Goal: Navigation & Orientation: Find specific page/section

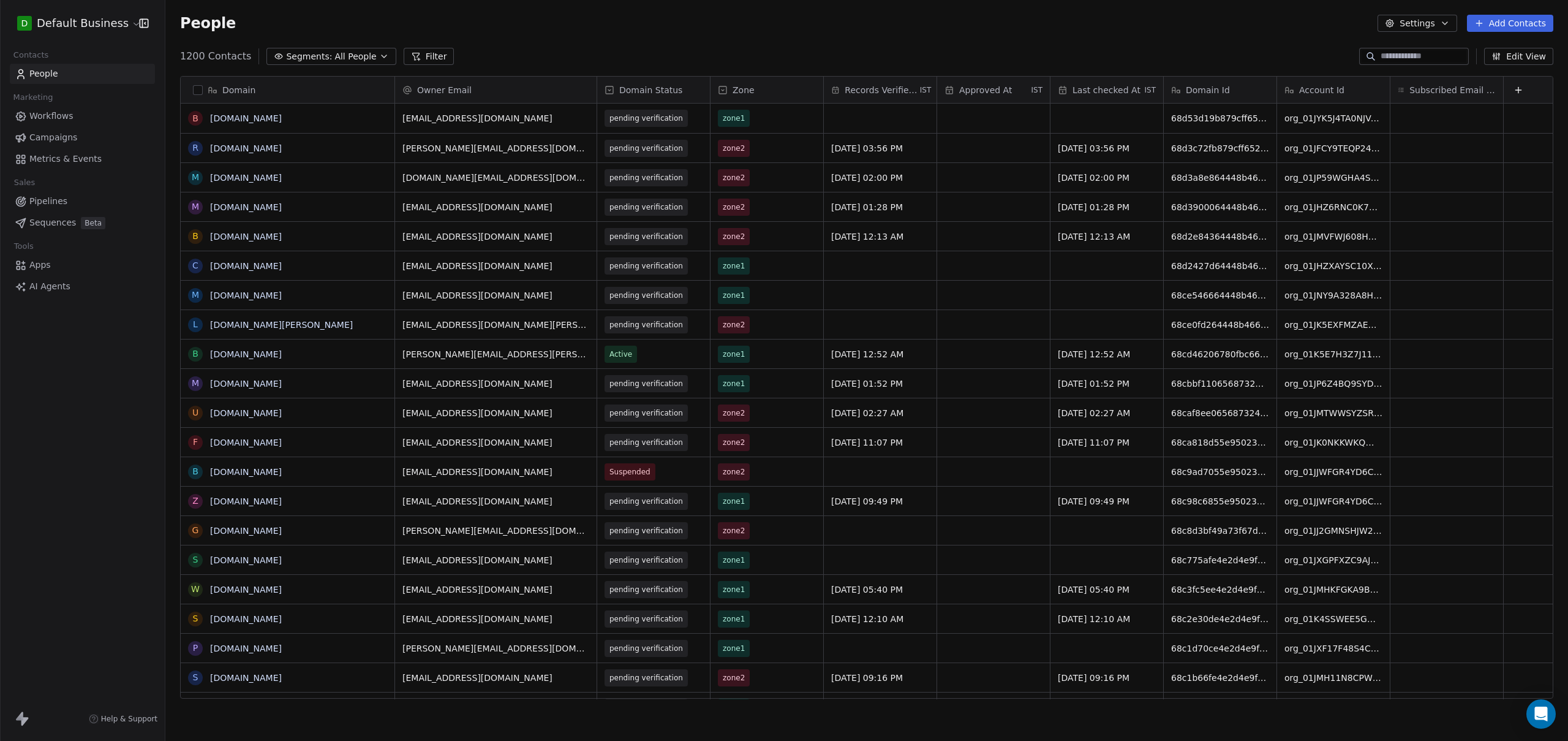
scroll to position [643, 1393]
click at [57, 118] on span "Workflows" at bounding box center [51, 116] width 44 height 13
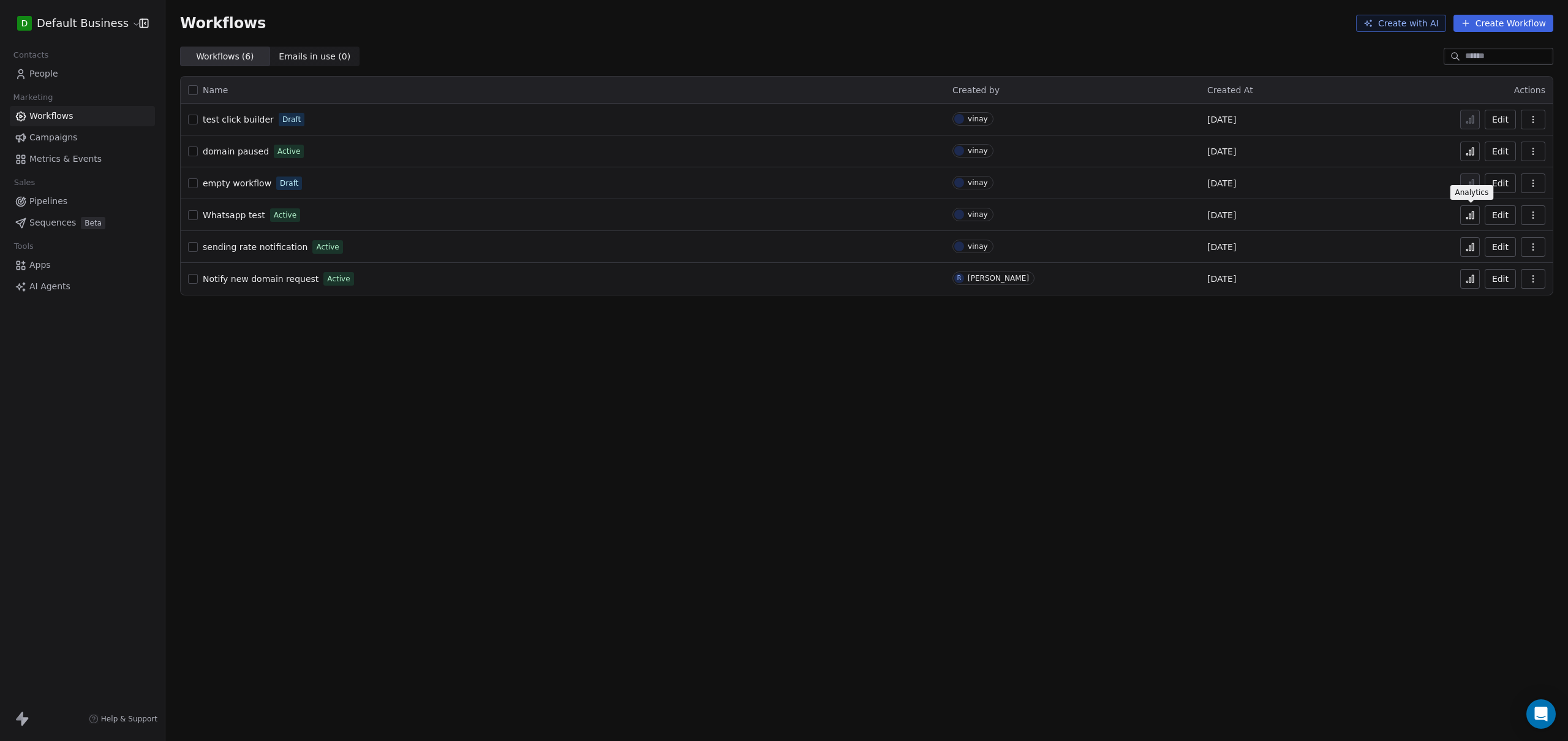
click at [1470, 214] on icon at bounding box center [1470, 217] width 2 height 5
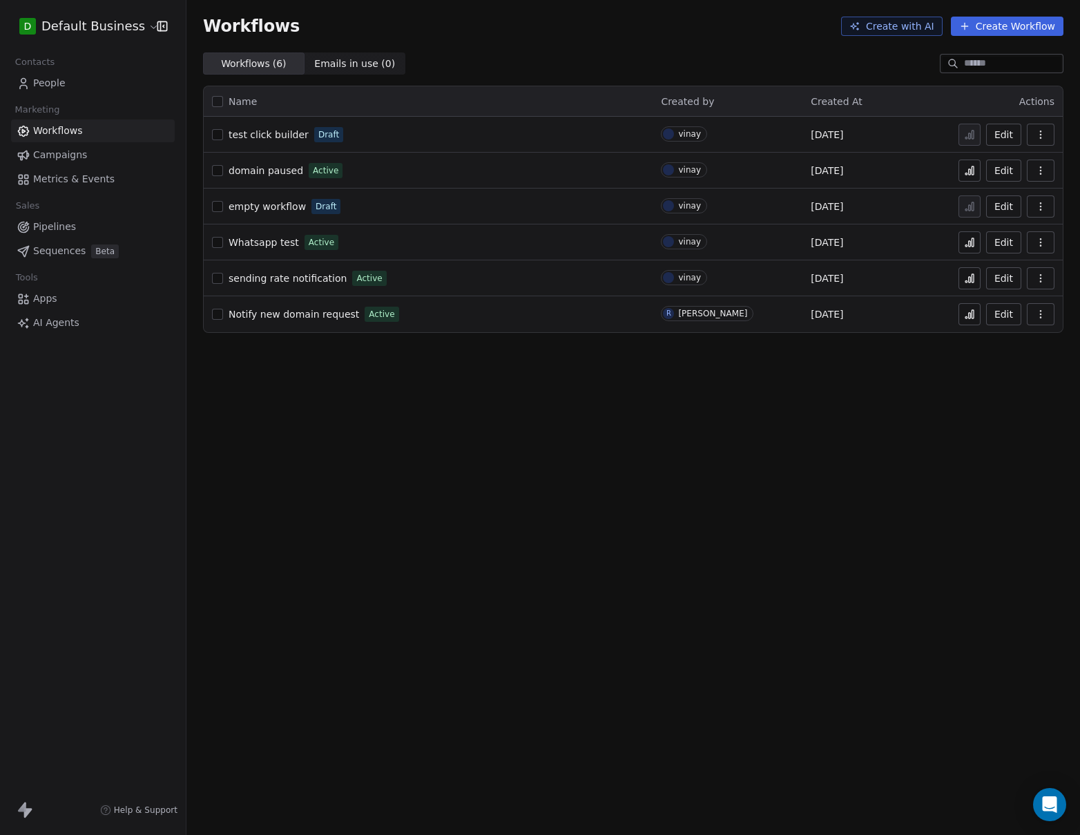
click at [970, 316] on icon at bounding box center [970, 316] width 2 height 6
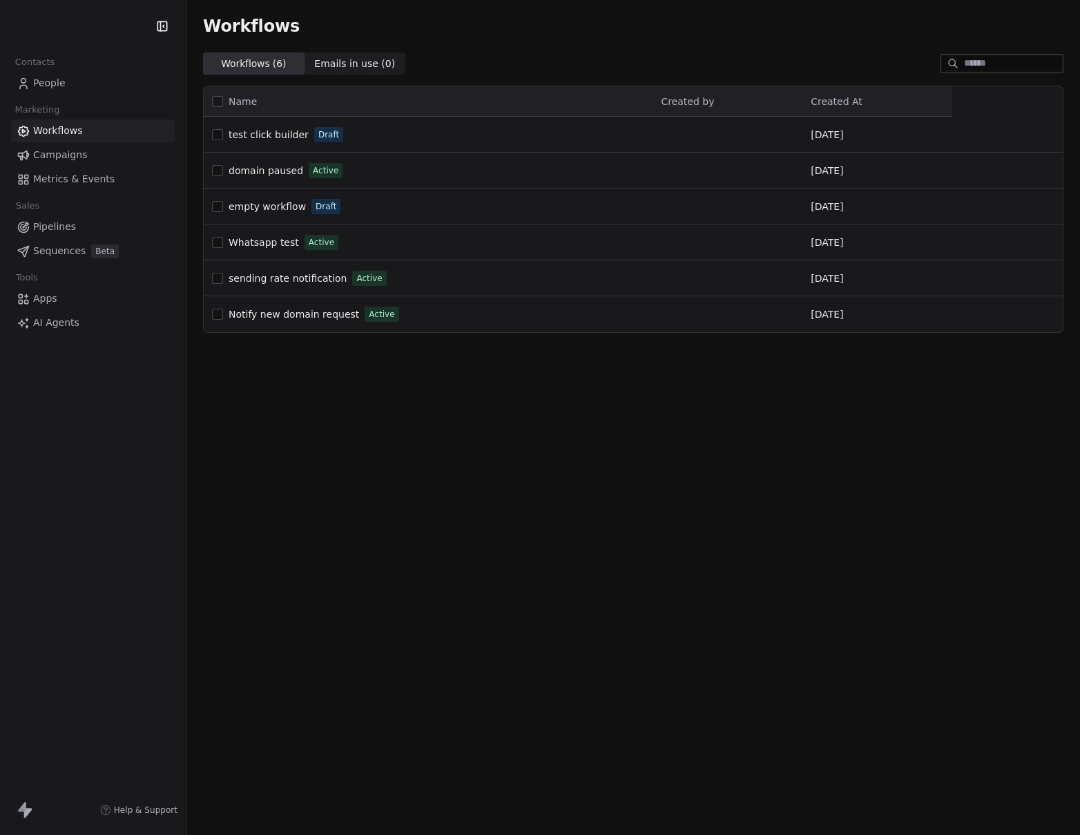
click at [87, 31] on html "Contacts People Marketing Workflows Campaigns Metrics & Events Sales Pipelines …" at bounding box center [540, 417] width 1080 height 835
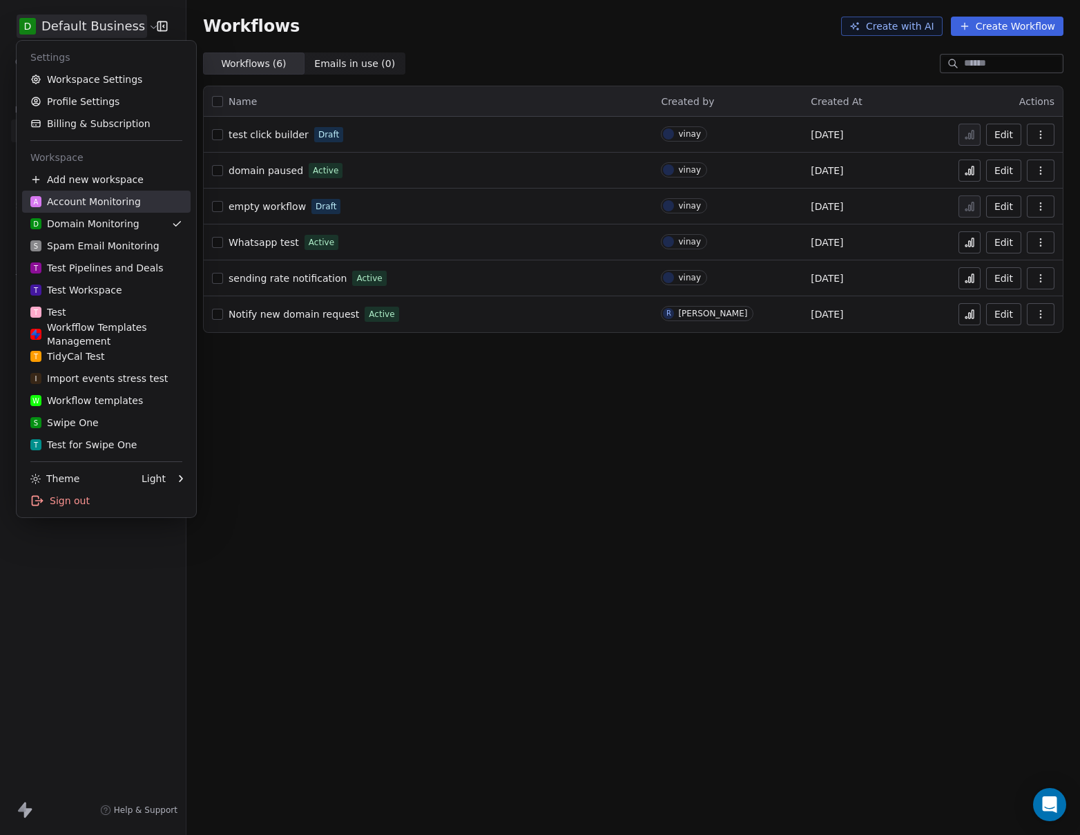
click at [112, 209] on link "A Account Monitoring" at bounding box center [106, 202] width 169 height 22
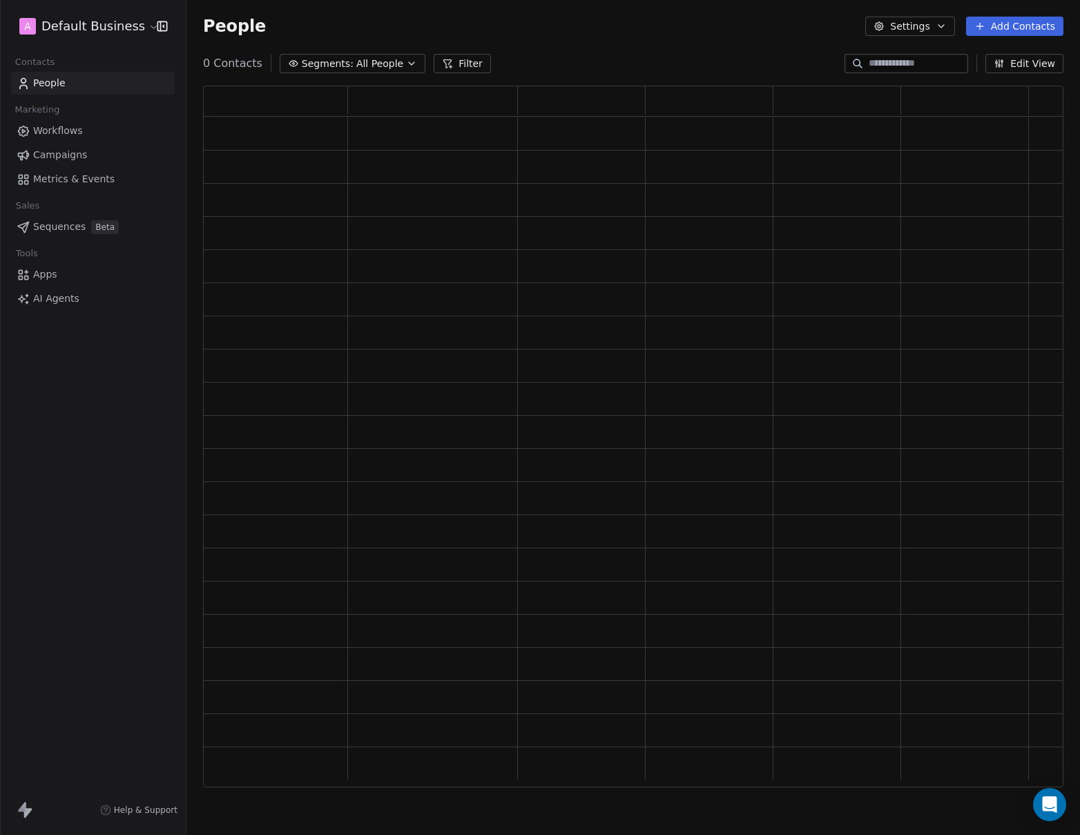
scroll to position [691, 850]
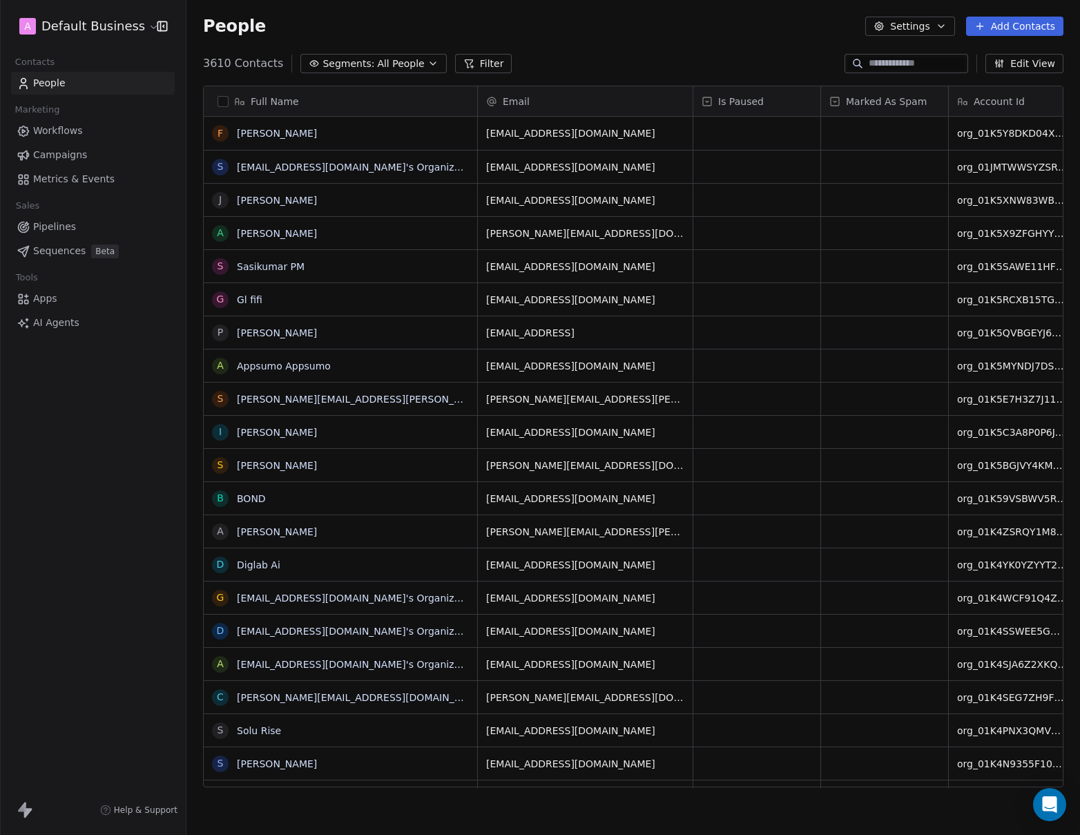
click at [66, 131] on span "Workflows" at bounding box center [58, 131] width 50 height 15
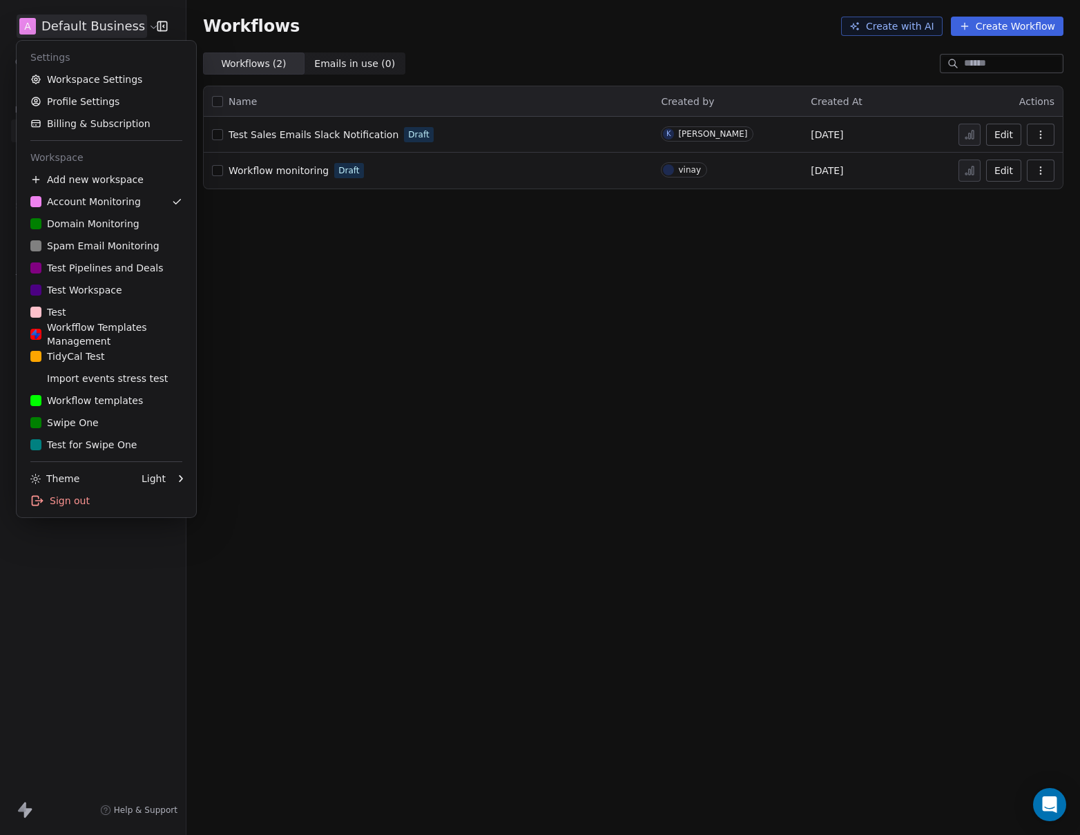
click at [90, 34] on html "A Default Business Contacts People Marketing Workflows Campaigns Metrics & Even…" at bounding box center [540, 417] width 1080 height 835
click at [97, 447] on div "T Test for Swipe One" at bounding box center [83, 445] width 106 height 14
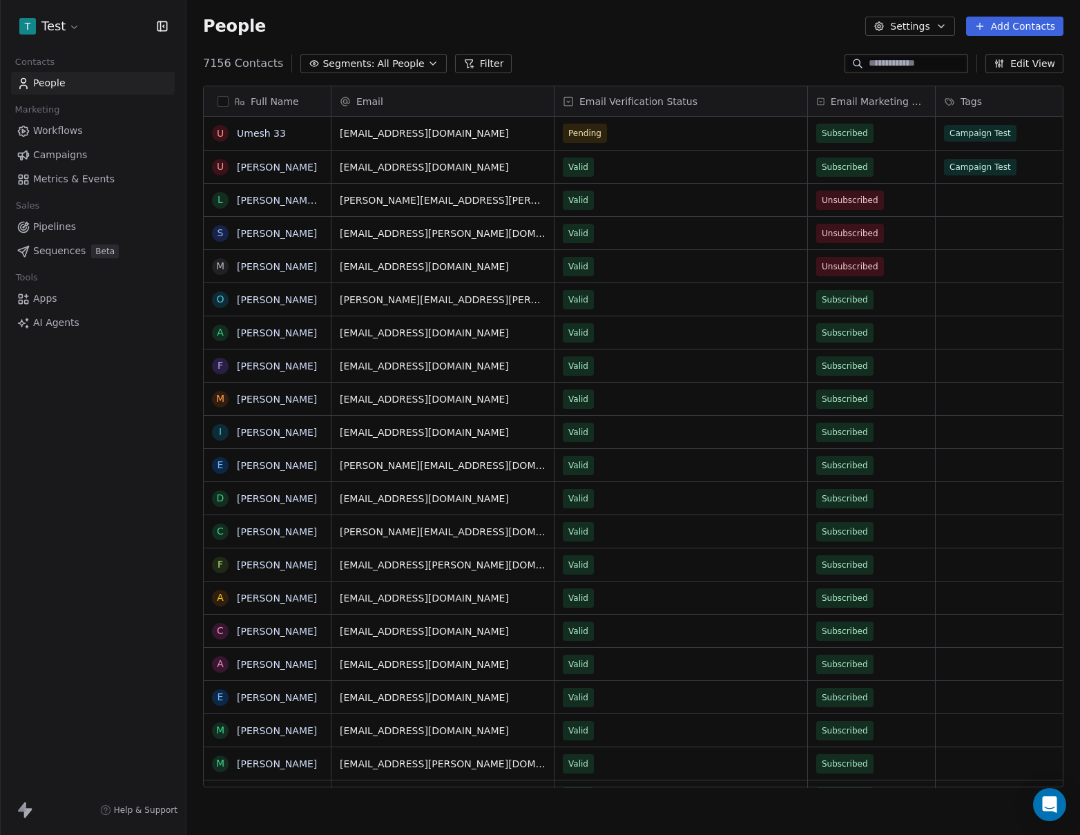
scroll to position [725, 883]
click at [75, 133] on span "Workflows" at bounding box center [58, 131] width 50 height 15
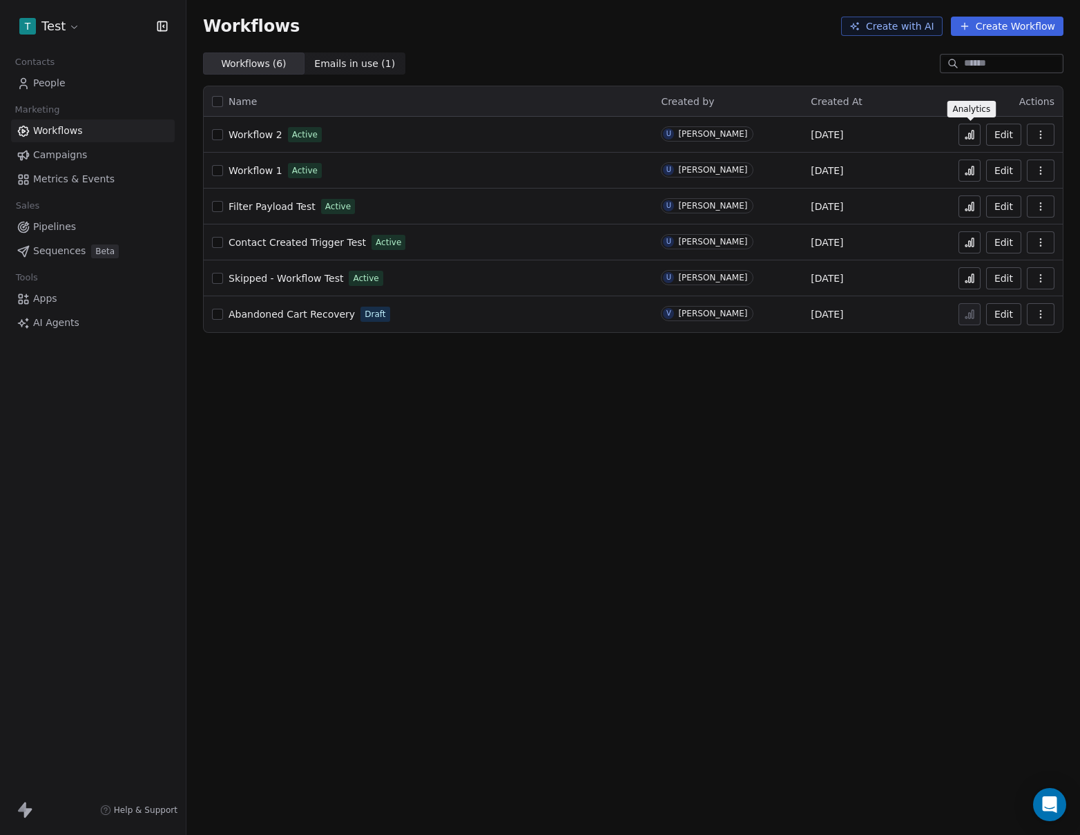
click at [971, 136] on icon at bounding box center [970, 136] width 2 height 6
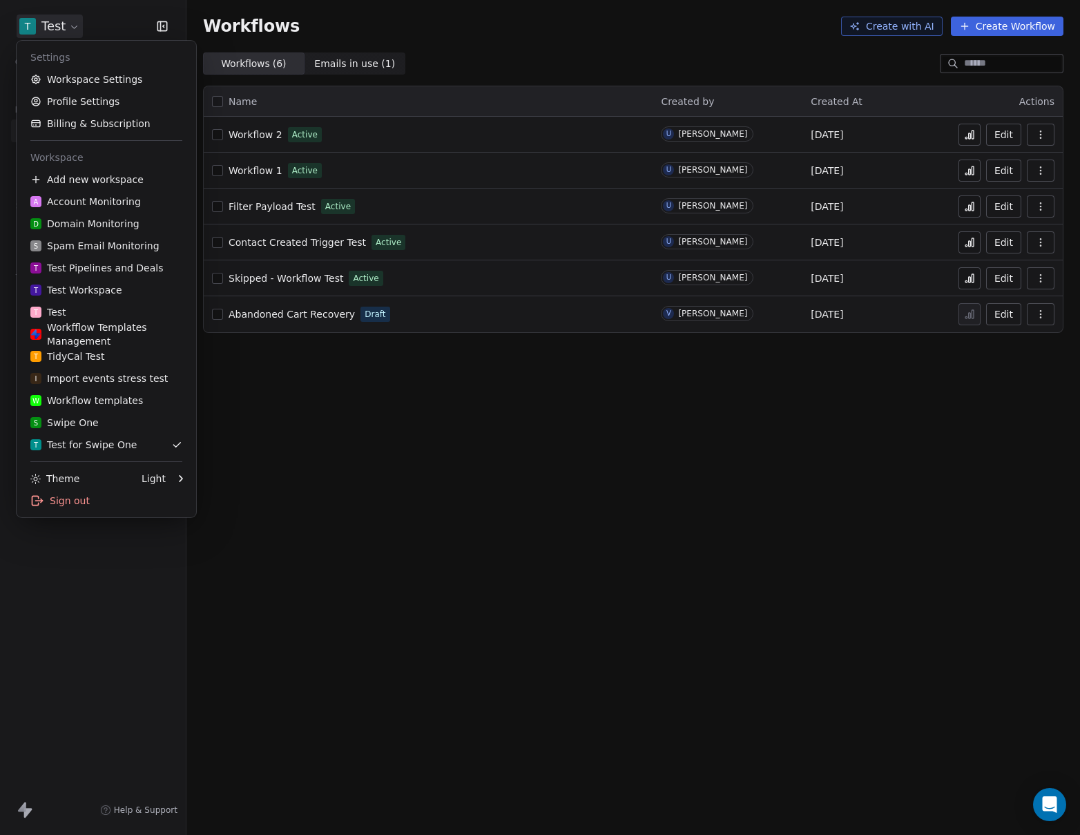
click at [40, 24] on html "T Test Contacts People Marketing Workflows Campaigns Metrics & Events Sales Pip…" at bounding box center [540, 417] width 1080 height 835
click at [75, 419] on div "S Swipe One" at bounding box center [64, 423] width 68 height 14
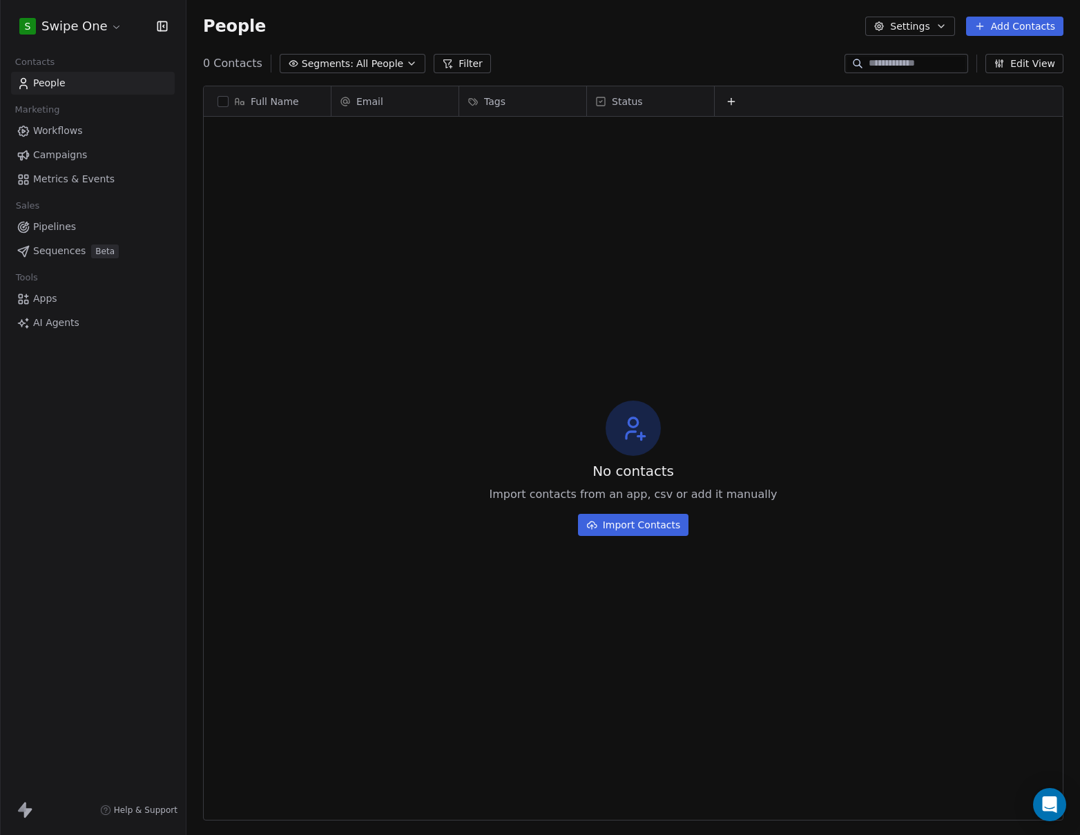
scroll to position [725, 883]
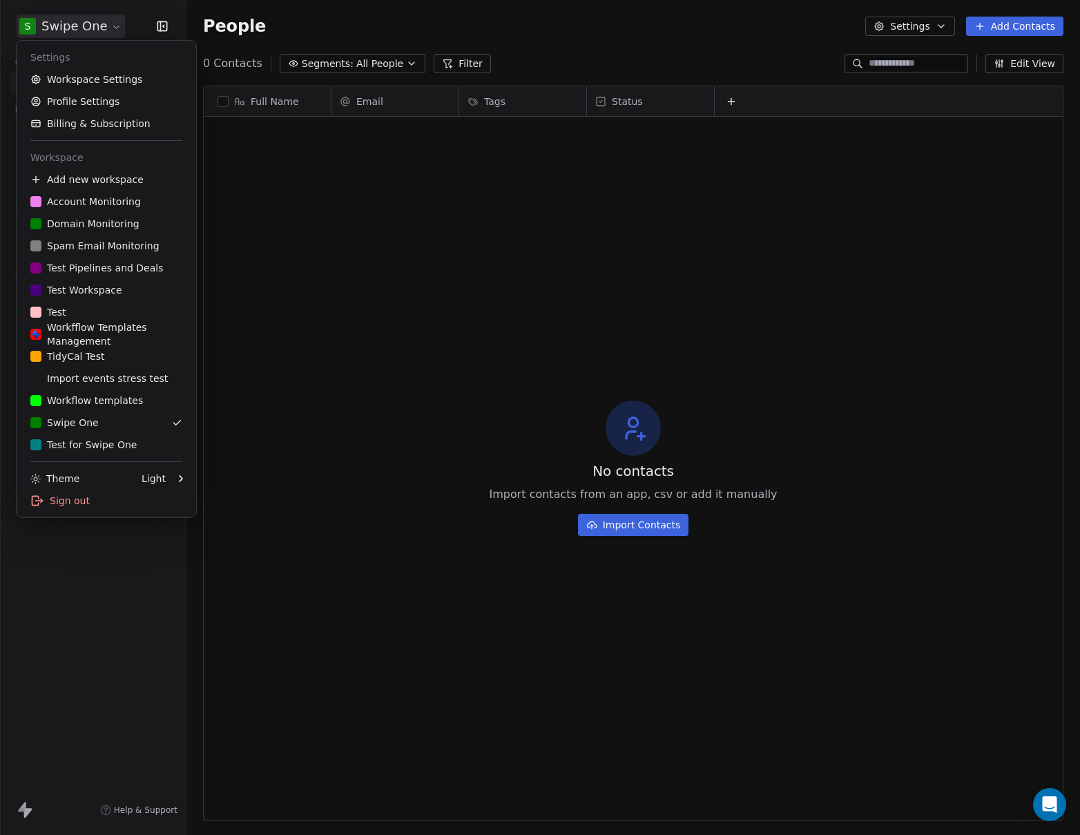
click at [99, 26] on html "S Swipe One Contacts People Marketing Workflows Campaigns Metrics & Events Sale…" at bounding box center [540, 417] width 1080 height 835
click at [102, 331] on div "Workfflow Templates Management" at bounding box center [106, 335] width 152 height 28
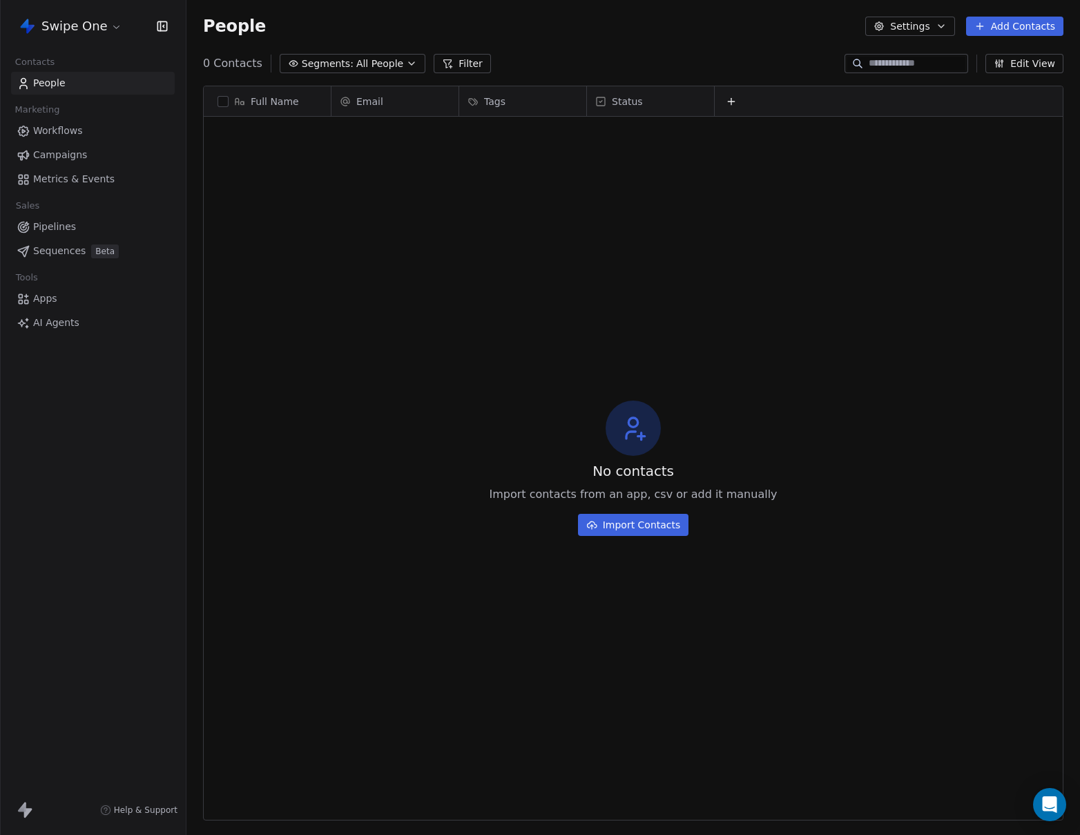
scroll to position [725, 883]
click at [78, 22] on html "Swipe One Contacts People Marketing Workflows Campaigns Metrics & Events Sales …" at bounding box center [540, 417] width 1080 height 835
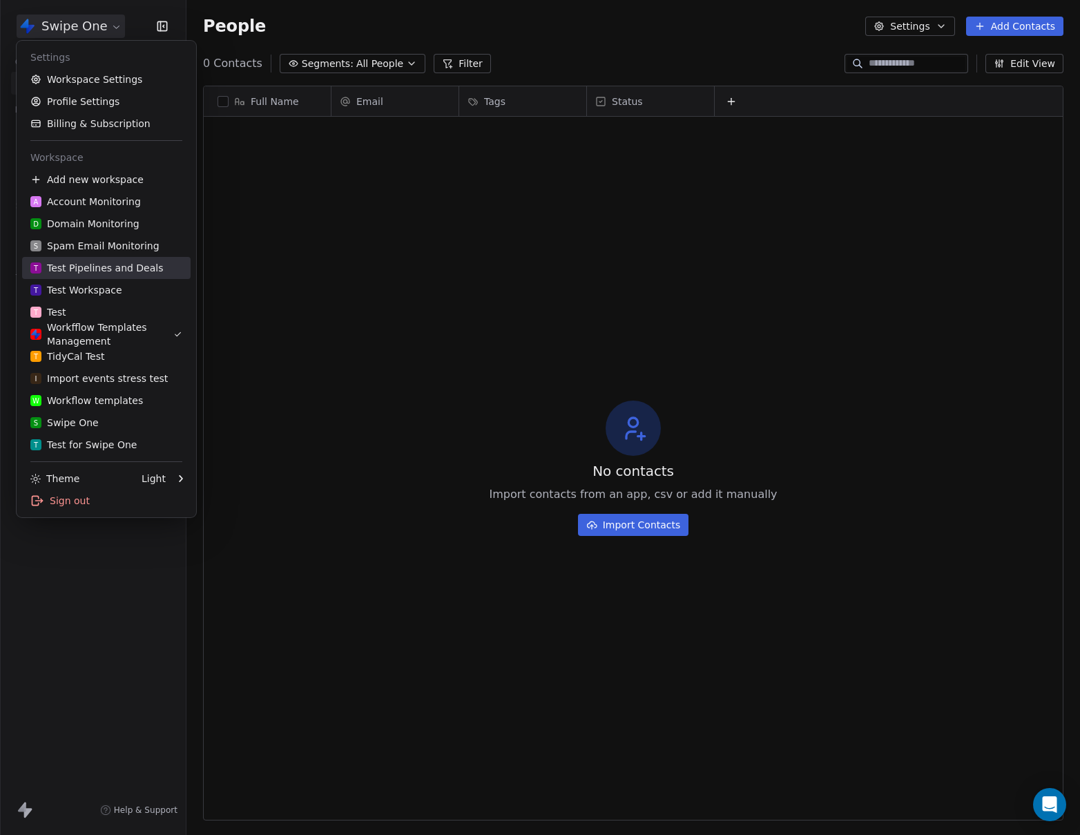
click at [103, 275] on link "T Test Pipelines and Deals" at bounding box center [106, 268] width 169 height 22
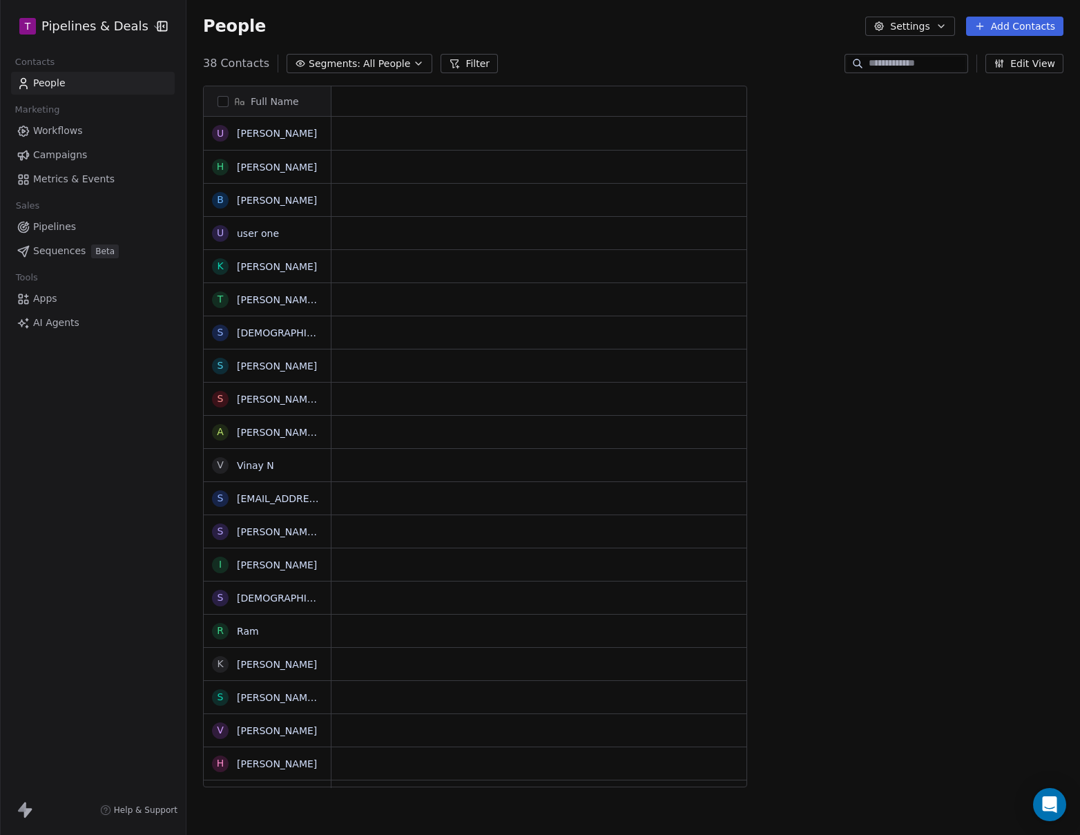
scroll to position [725, 883]
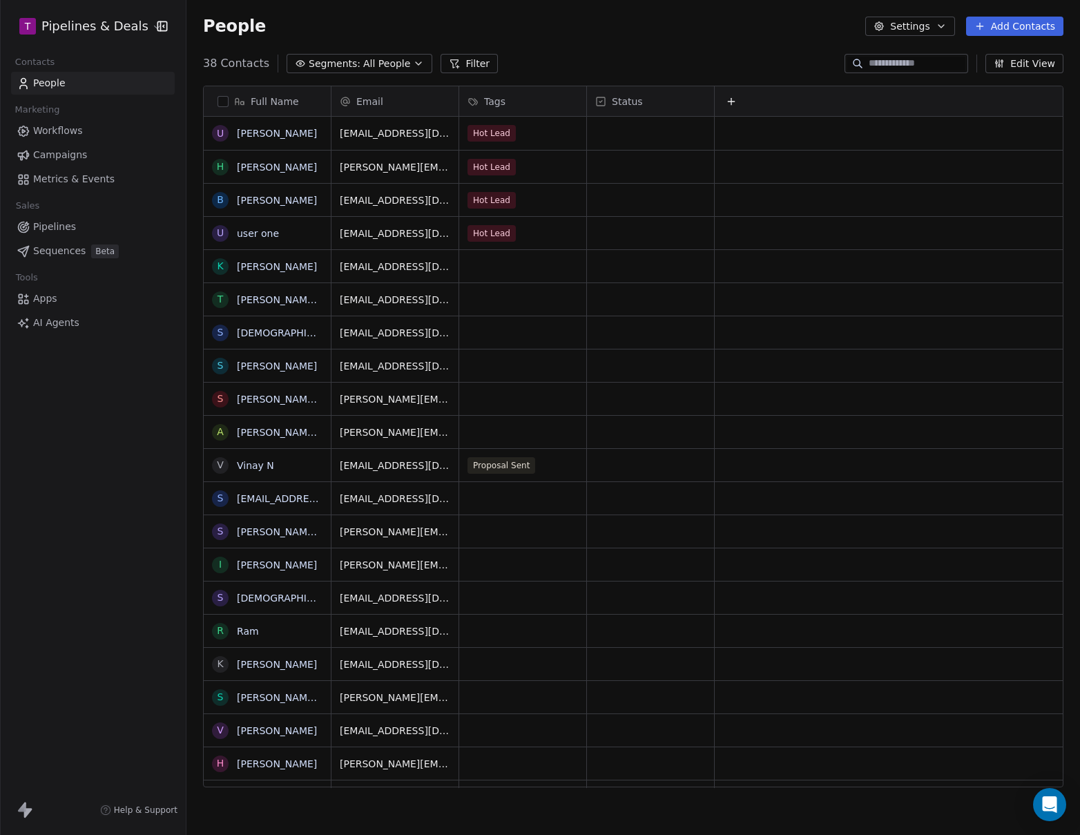
click at [59, 133] on span "Workflows" at bounding box center [58, 131] width 50 height 15
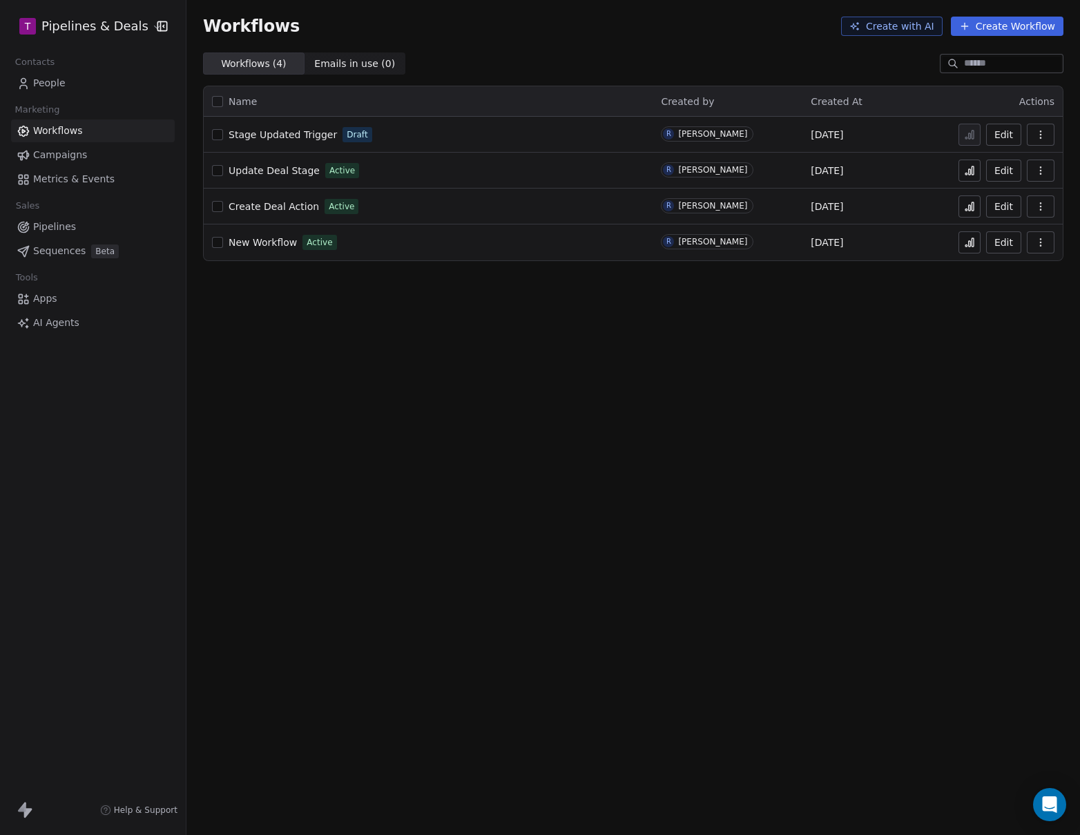
click at [977, 242] on button at bounding box center [970, 242] width 22 height 22
click at [85, 44] on div "T Pipelines & Deals" at bounding box center [93, 26] width 186 height 52
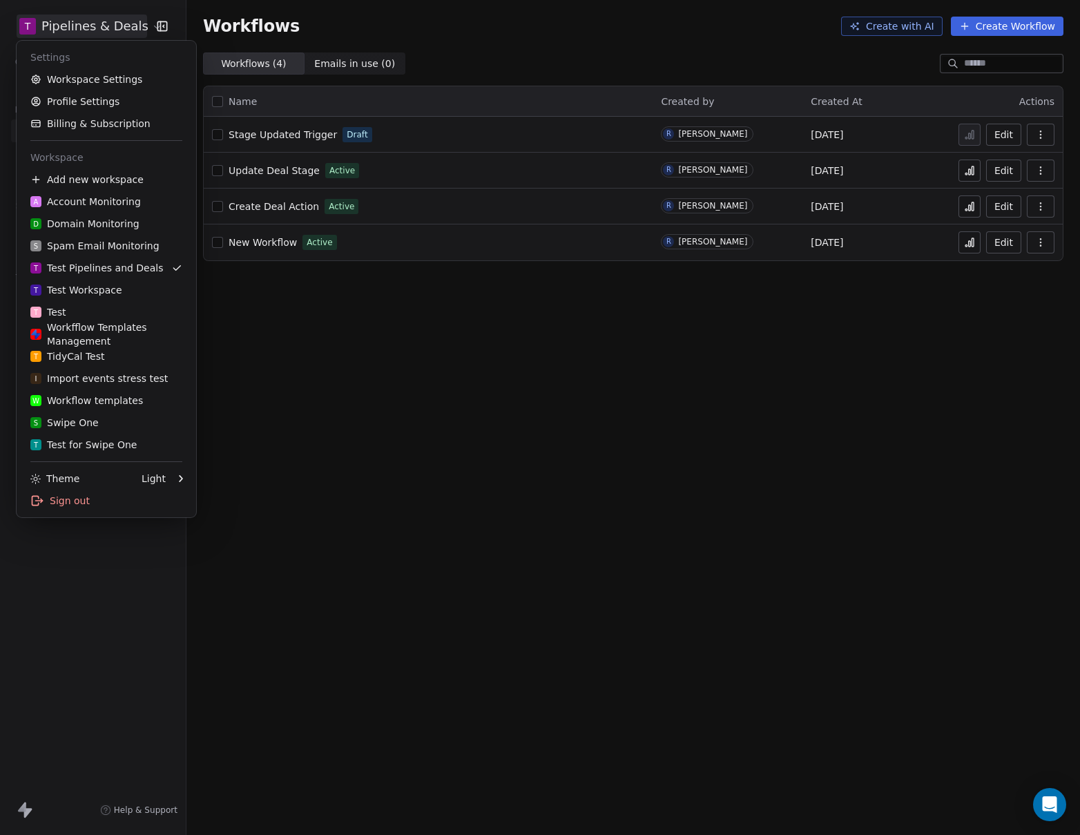
click at [87, 34] on html "T Pipelines & Deals Contacts People Marketing Workflows Campaigns Metrics & Eve…" at bounding box center [540, 417] width 1080 height 835
click at [79, 200] on div "A Account Monitoring" at bounding box center [85, 202] width 111 height 14
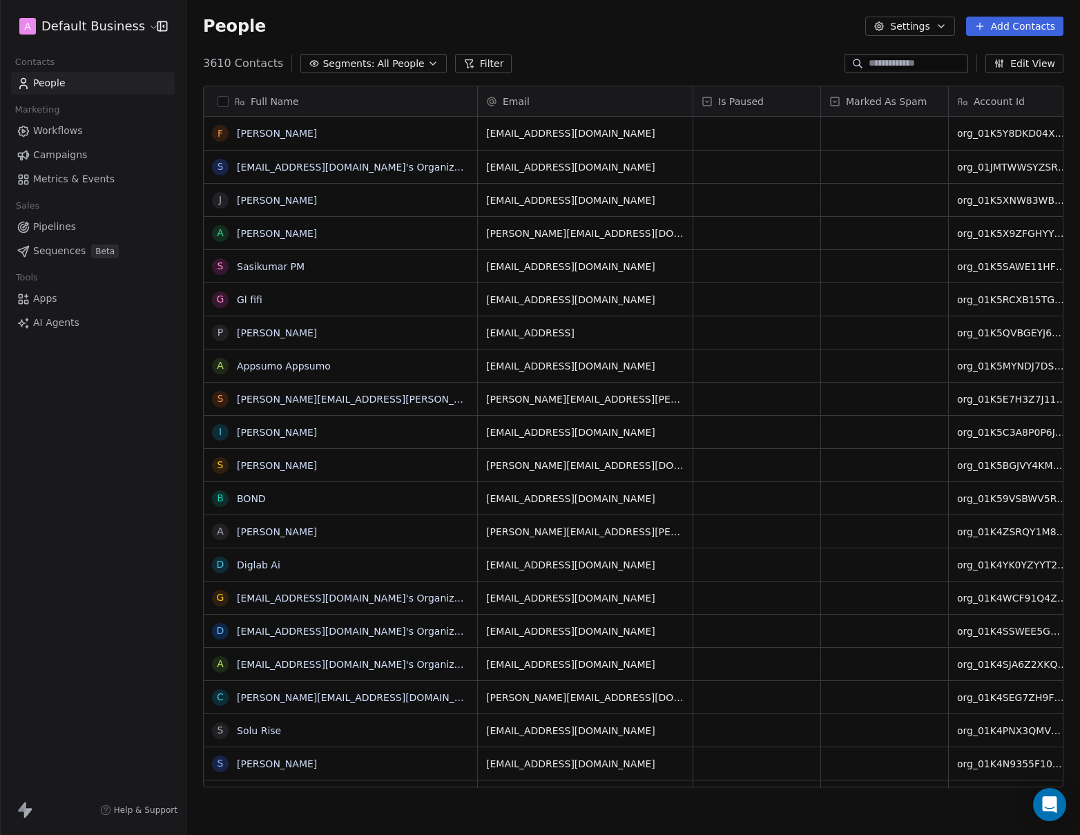
scroll to position [725, 883]
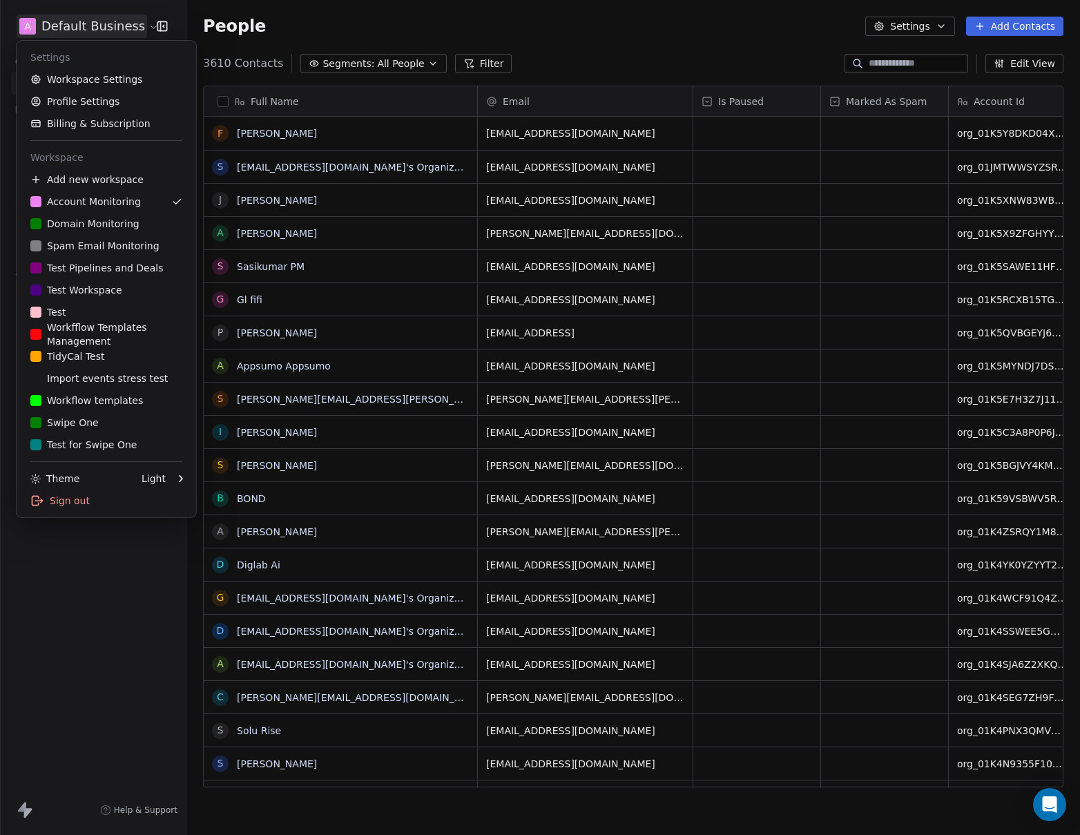
click at [95, 30] on html "A Default Business Contacts People Marketing Workflows Campaigns Metrics & Even…" at bounding box center [540, 417] width 1080 height 835
click at [90, 448] on div "T Test for Swipe One" at bounding box center [83, 445] width 106 height 14
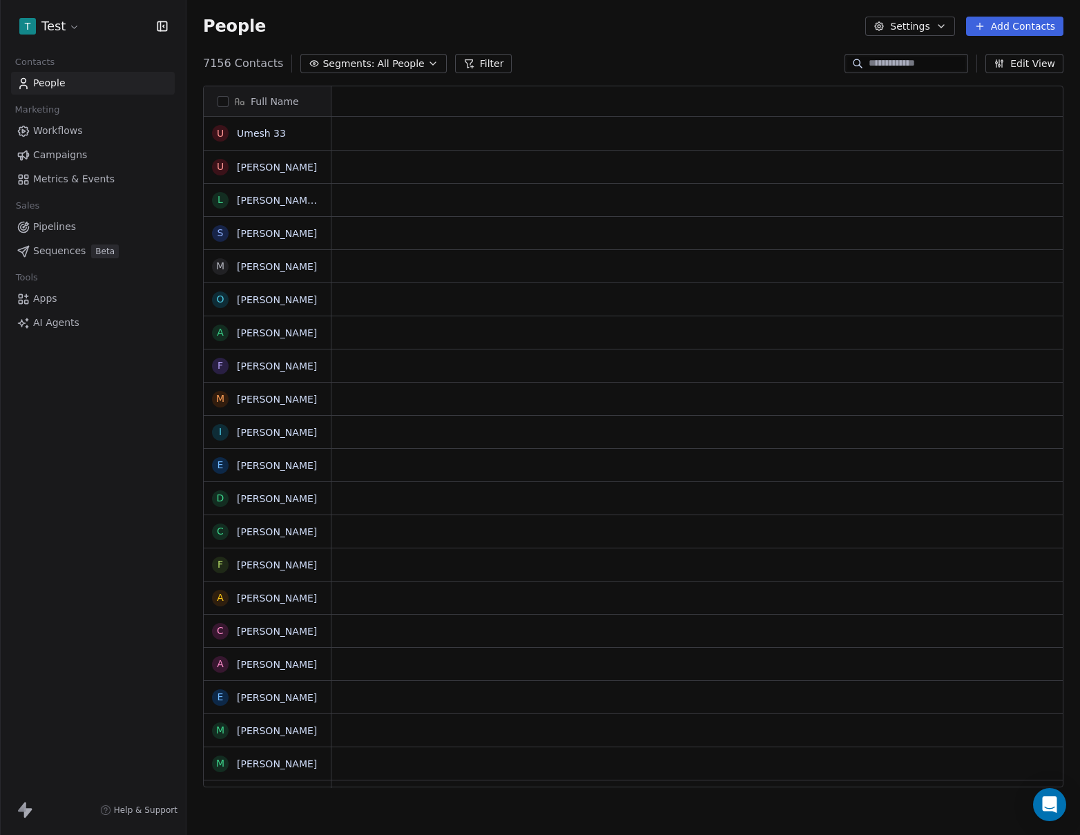
scroll to position [725, 883]
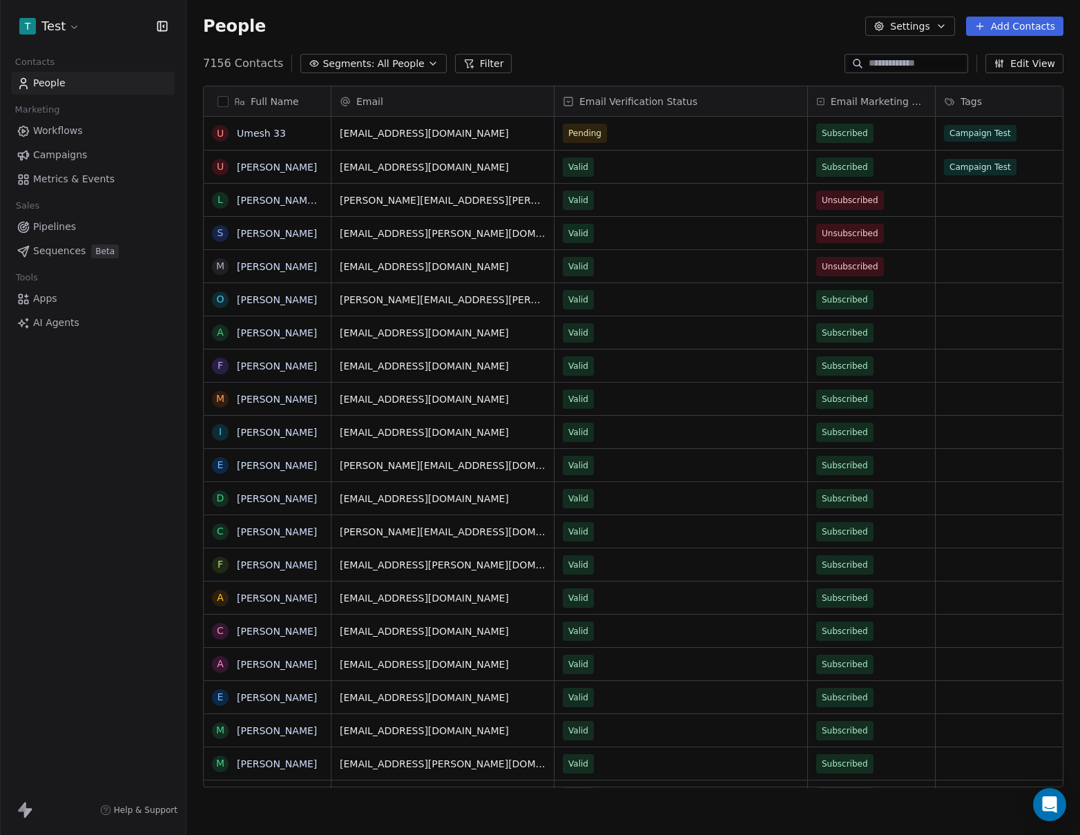
click at [68, 126] on span "Workflows" at bounding box center [58, 131] width 50 height 15
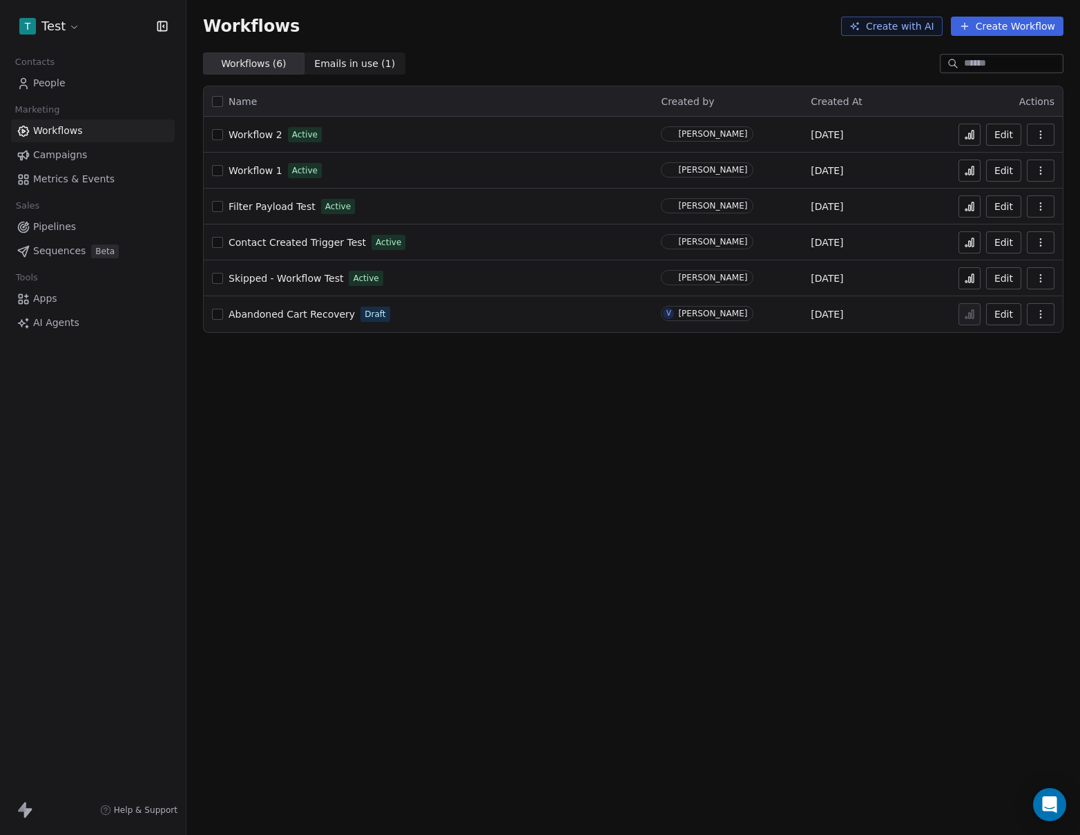
drag, startPoint x: 515, startPoint y: 464, endPoint x: 505, endPoint y: 455, distance: 13.2
click at [513, 463] on div "Workflows Create with AI Create Workflow Workflows ( 6 ) Workflows ( 6 ) Emails…" at bounding box center [634, 417] width 894 height 835
click at [969, 247] on icon at bounding box center [970, 244] width 2 height 6
click at [591, 491] on div "Workflows Create with AI Create Workflow Workflows ( 6 ) Workflows ( 6 ) Emails…" at bounding box center [634, 417] width 894 height 835
click at [53, 86] on span "People" at bounding box center [49, 83] width 32 height 15
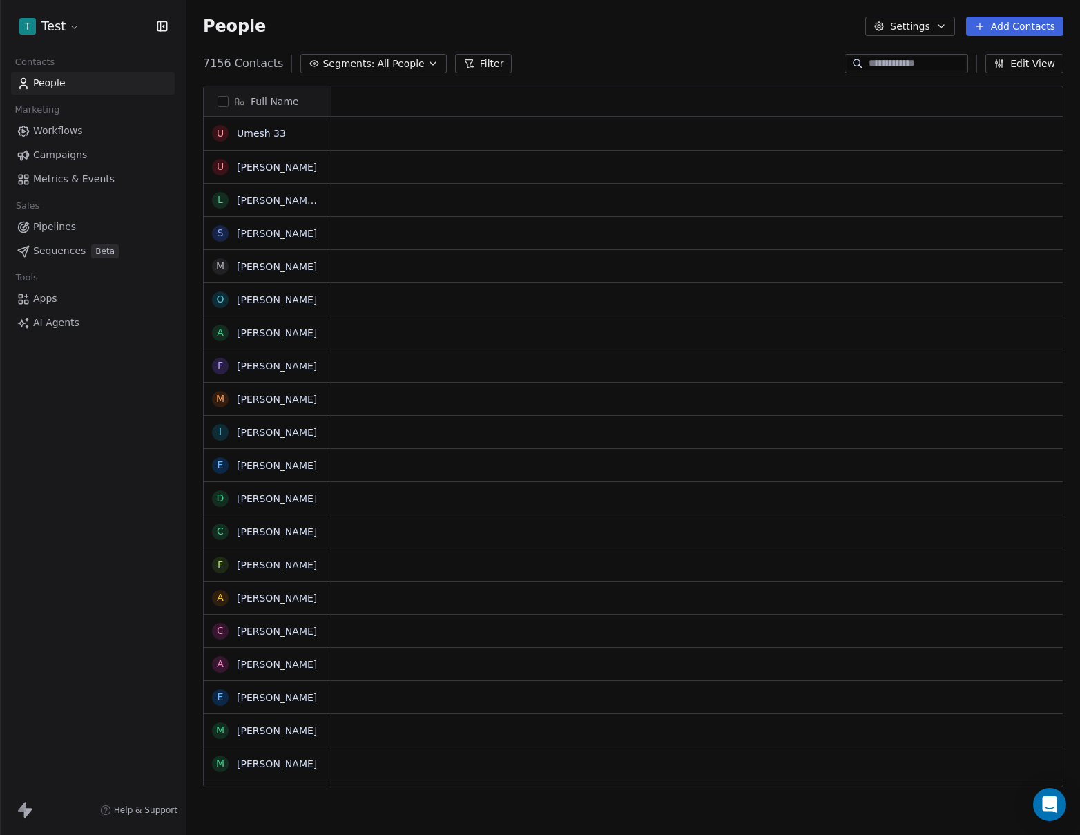
scroll to position [725, 883]
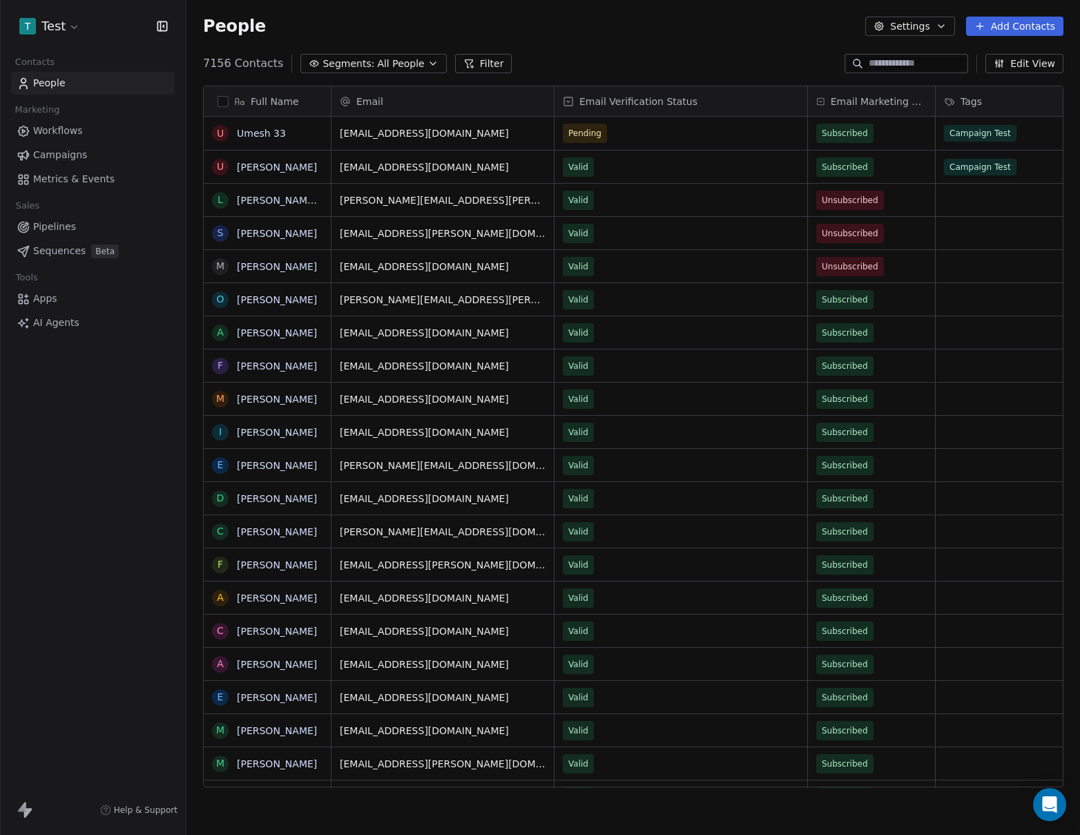
click at [66, 127] on span "Workflows" at bounding box center [58, 131] width 50 height 15
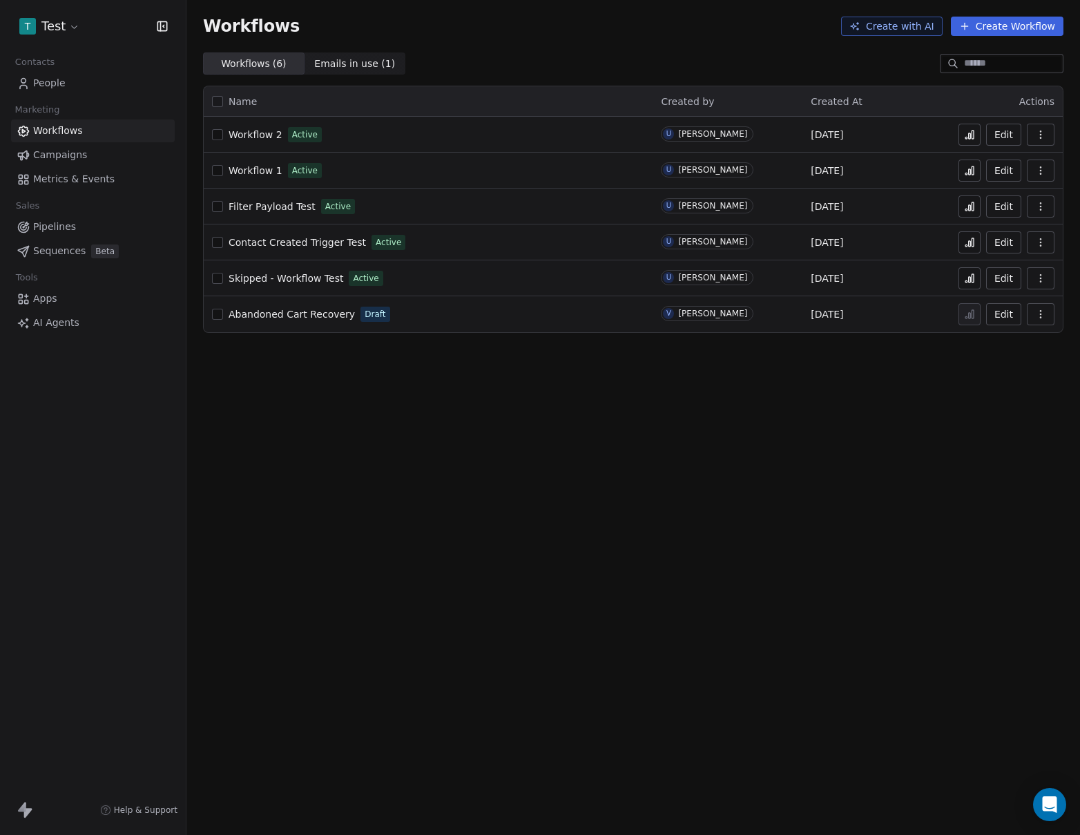
click at [262, 171] on span "Workflow 1" at bounding box center [256, 170] width 54 height 11
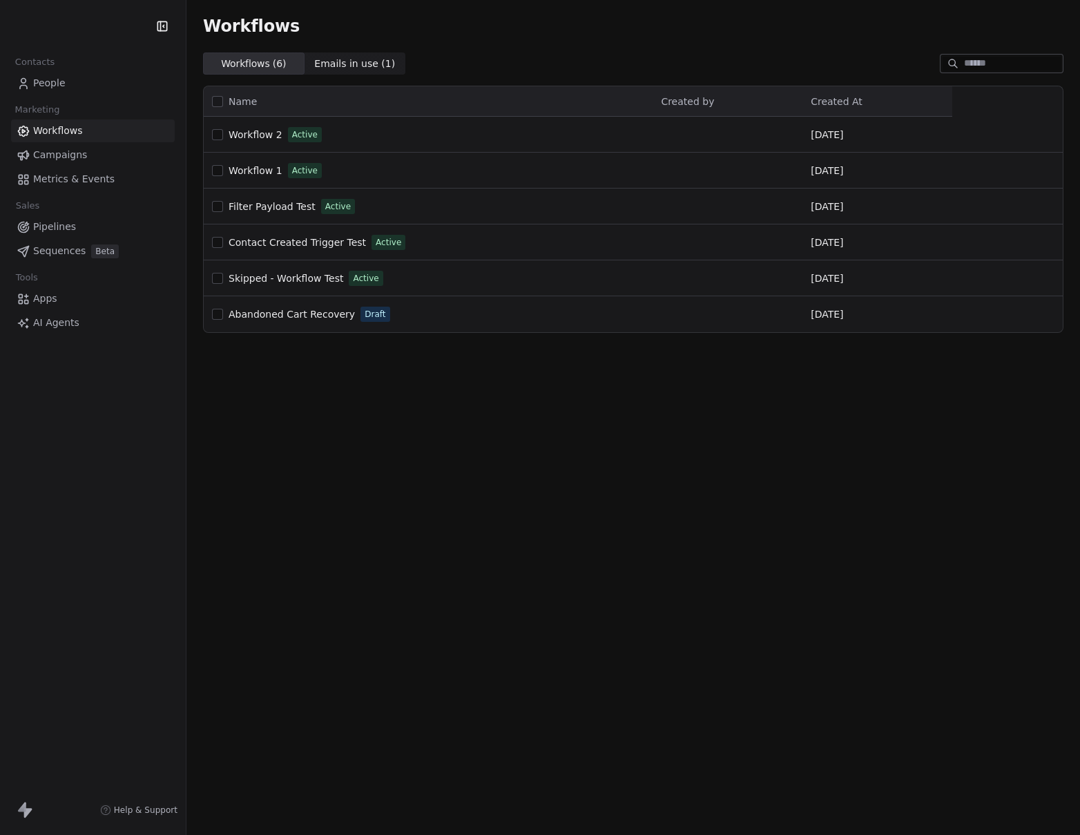
click at [62, 84] on span "People" at bounding box center [49, 83] width 32 height 15
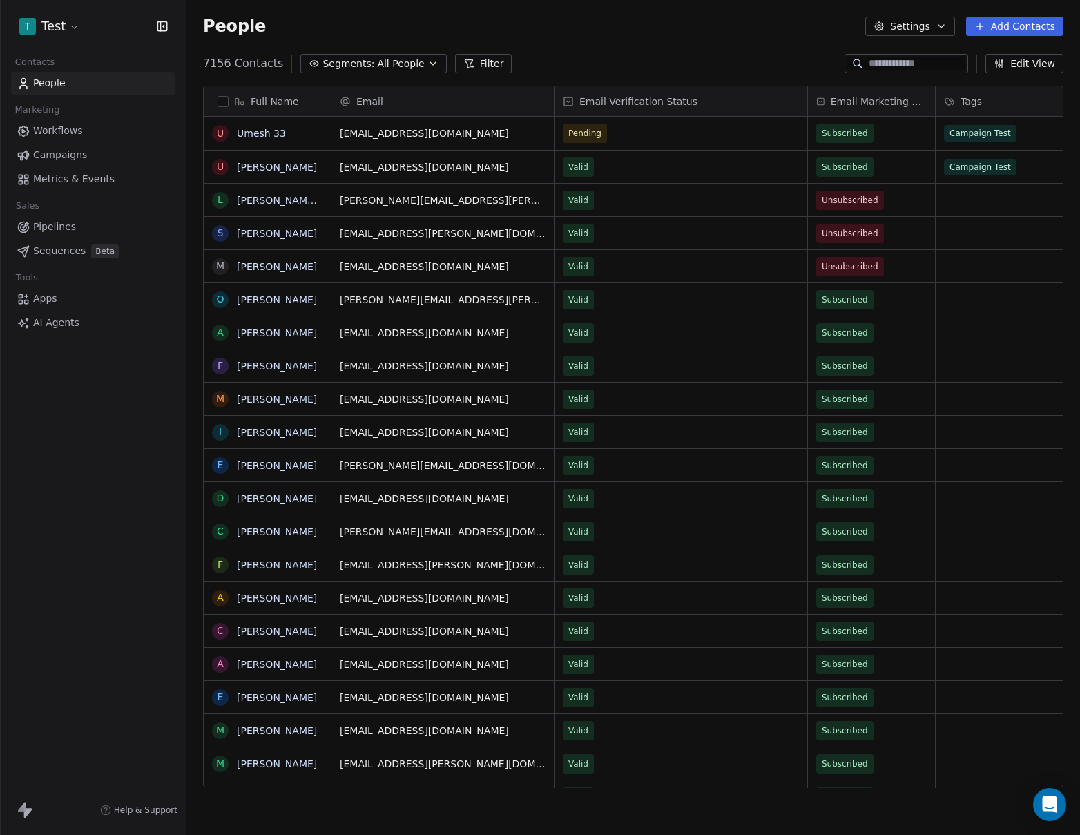
scroll to position [0, 11]
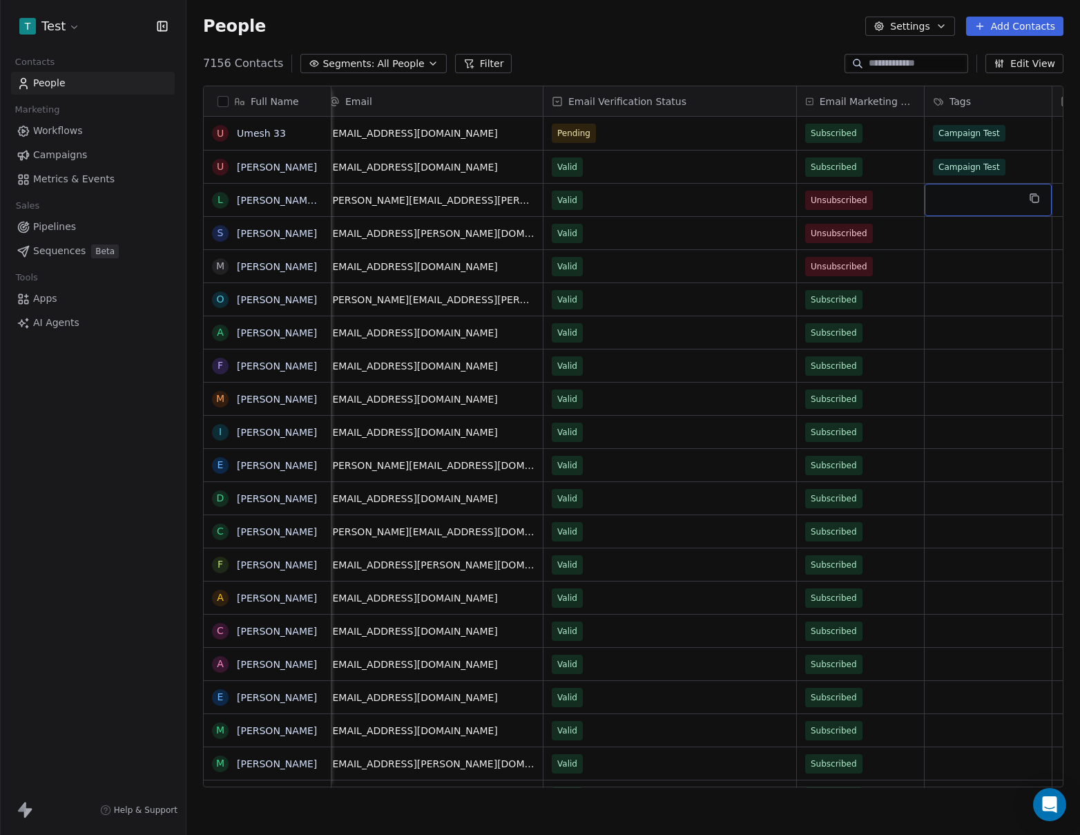
click at [975, 200] on div "grid" at bounding box center [988, 200] width 127 height 32
click at [974, 246] on div "Campaign Test" at bounding box center [992, 236] width 150 height 22
click at [956, 272] on html "T Test Contacts People Marketing Workflows Campaigns Metrics & Events Sales Pip…" at bounding box center [540, 417] width 1080 height 835
click at [962, 232] on div "grid" at bounding box center [988, 233] width 127 height 32
click at [964, 273] on div "Campaign Test" at bounding box center [976, 269] width 61 height 12
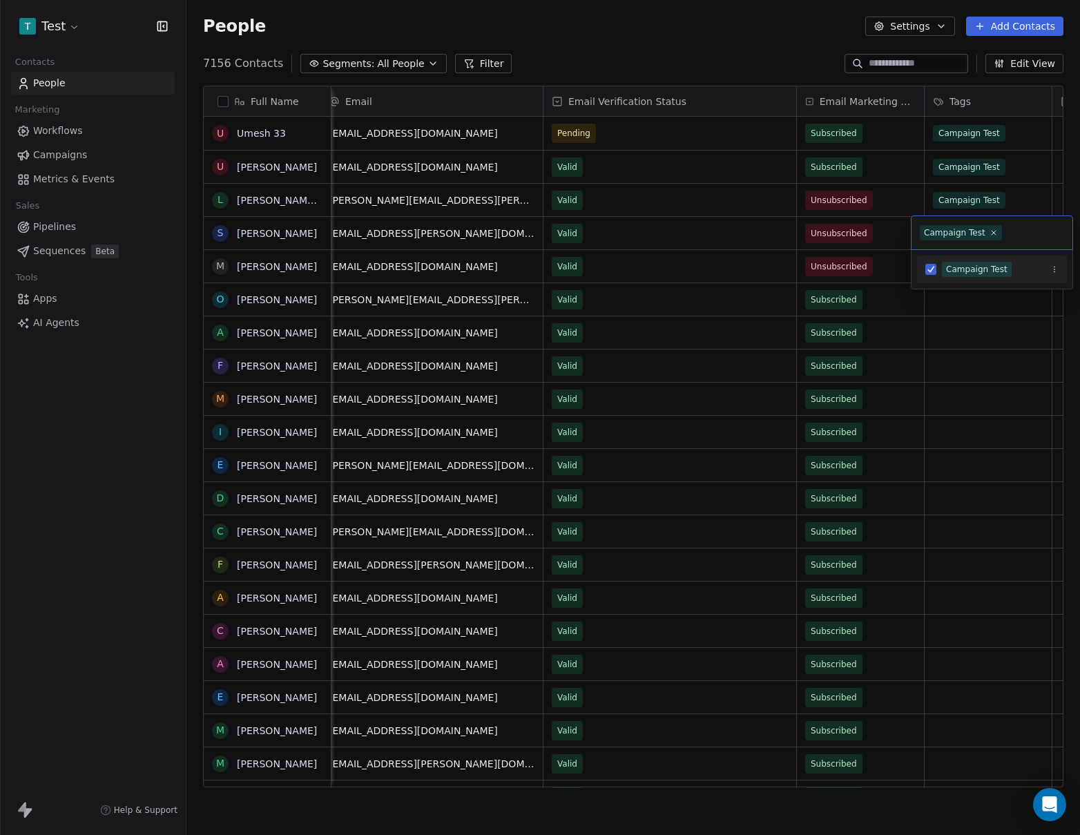
click at [967, 303] on html "T Test Contacts People Marketing Workflows Campaigns Metrics & Events Sales Pip…" at bounding box center [540, 417] width 1080 height 835
click at [964, 273] on div "grid" at bounding box center [988, 266] width 127 height 32
click at [964, 307] on div "Campaign Test" at bounding box center [976, 302] width 61 height 12
click at [971, 332] on html "T Test Contacts People Marketing Workflows Campaigns Metrics & Events Sales Pip…" at bounding box center [540, 417] width 1080 height 835
click at [969, 301] on div "grid" at bounding box center [988, 299] width 127 height 32
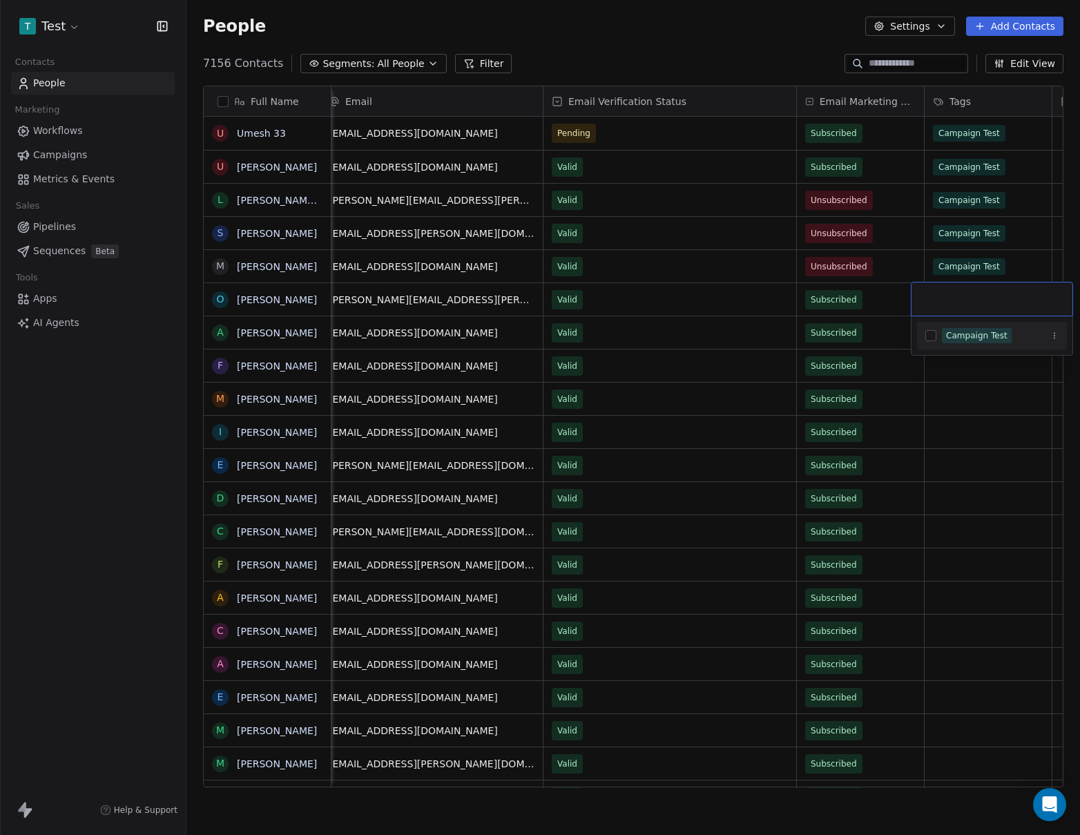
drag, startPoint x: 964, startPoint y: 340, endPoint x: 964, endPoint y: 354, distance: 14.5
click at [964, 340] on div "Campaign Test" at bounding box center [976, 335] width 61 height 12
click at [965, 372] on html "T Test Contacts People Marketing Workflows Campaigns Metrics & Events Sales Pip…" at bounding box center [540, 417] width 1080 height 835
click at [968, 332] on div "grid" at bounding box center [988, 332] width 127 height 32
click at [960, 370] on div "Campaign Test" at bounding box center [976, 369] width 61 height 12
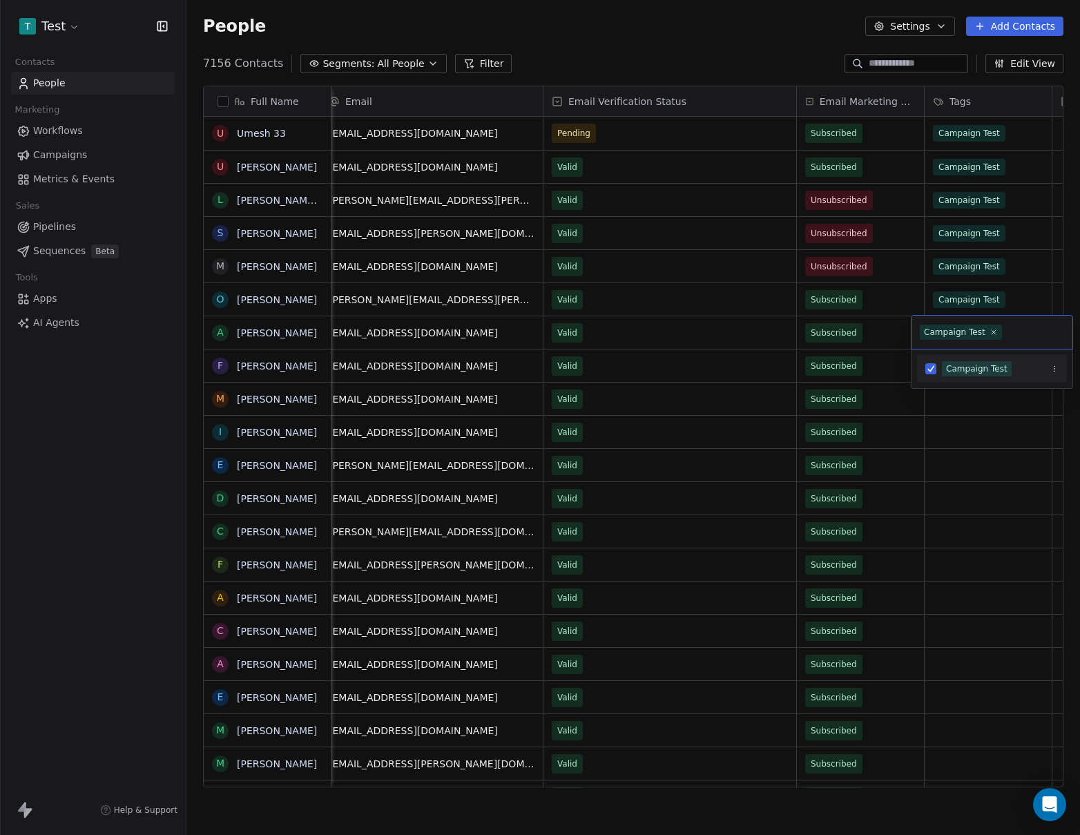
click at [979, 402] on html "T Test Contacts People Marketing Workflows Campaigns Metrics & Events Sales Pip…" at bounding box center [540, 417] width 1080 height 835
click at [57, 135] on span "Workflows" at bounding box center [58, 131] width 50 height 15
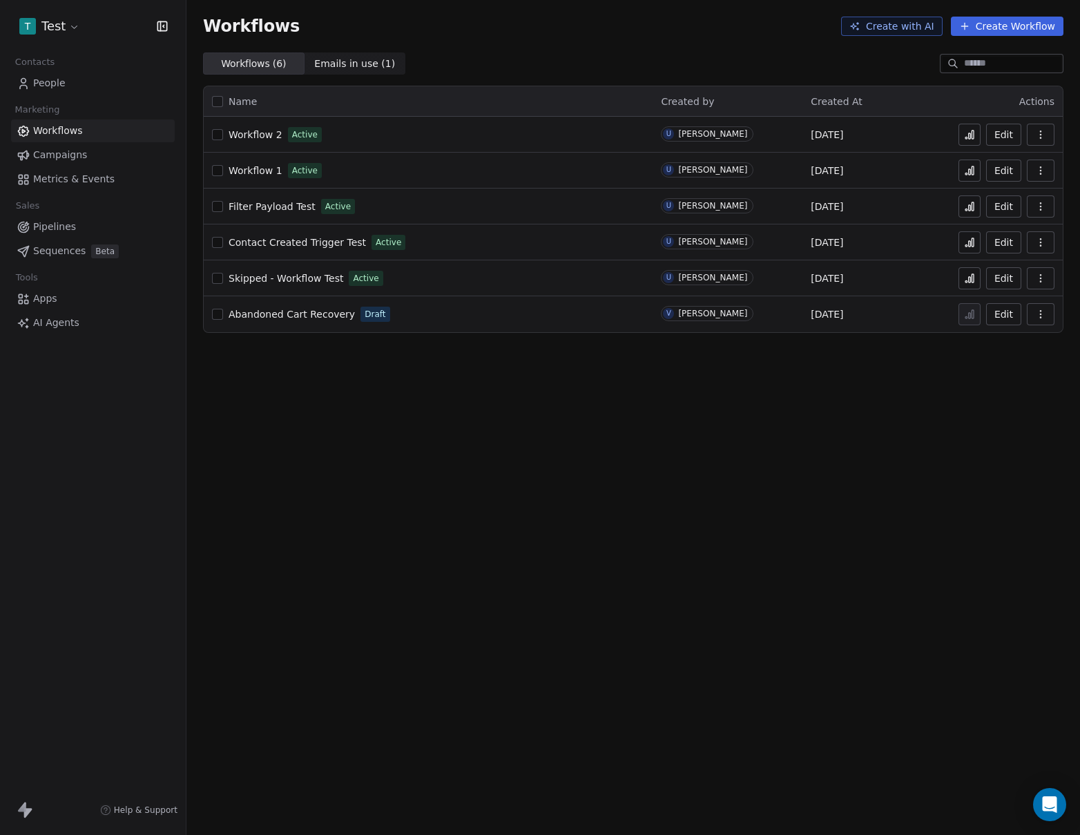
click at [973, 171] on icon at bounding box center [969, 170] width 11 height 11
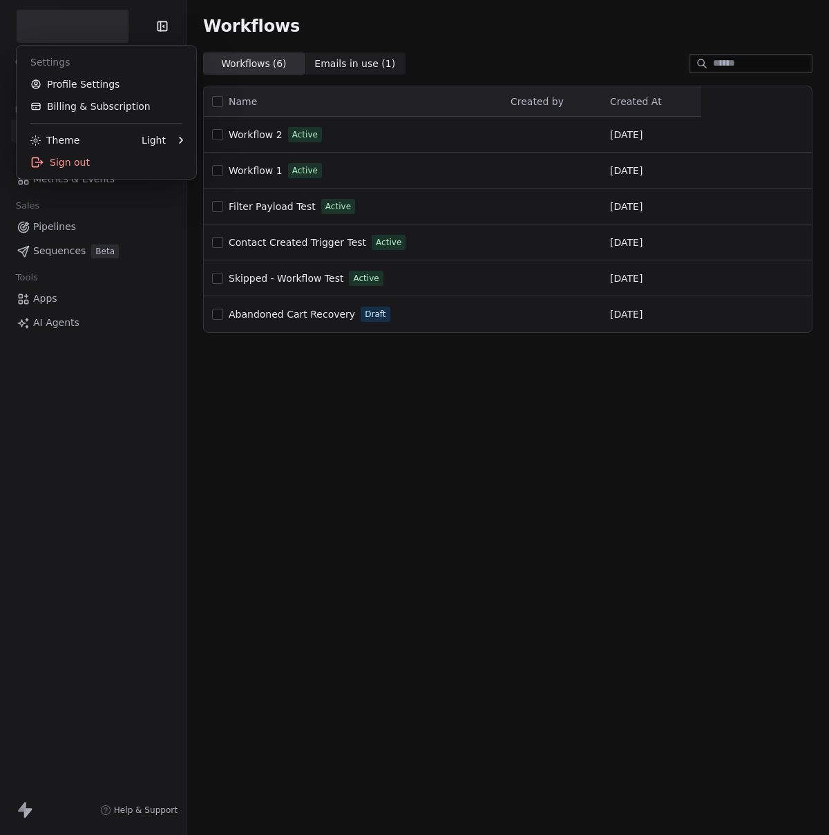
click at [88, 27] on html "Contacts People Marketing Workflows Campaigns Metrics & Events Sales Pipelines …" at bounding box center [414, 417] width 829 height 835
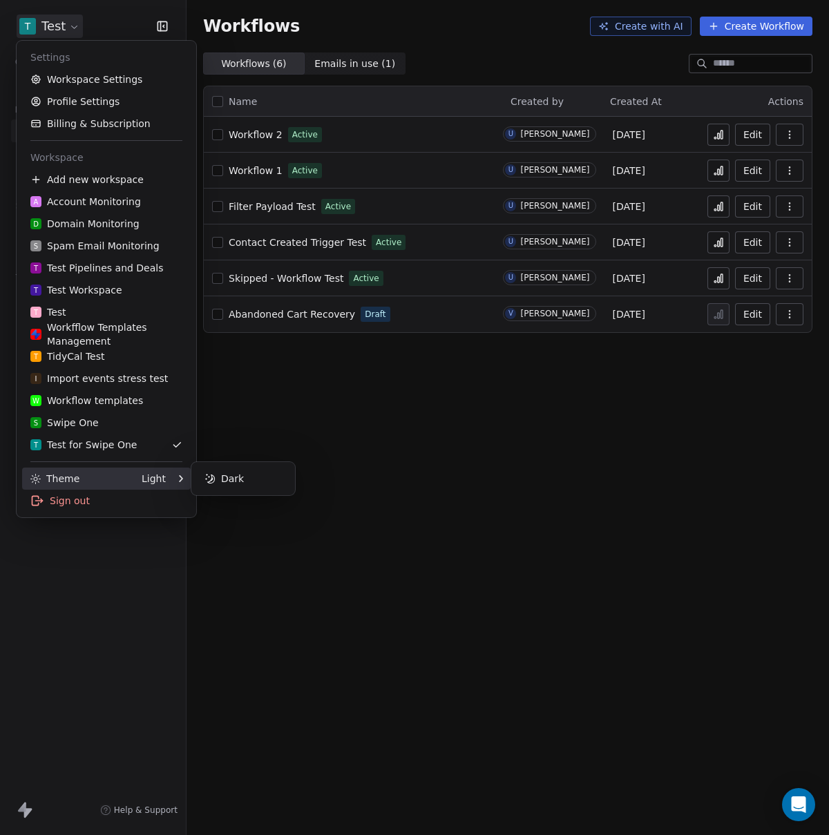
click at [167, 484] on div "Theme Light" at bounding box center [106, 479] width 169 height 22
click at [219, 475] on div "Dark" at bounding box center [243, 479] width 93 height 22
click at [229, 479] on div "Light" at bounding box center [243, 479] width 93 height 22
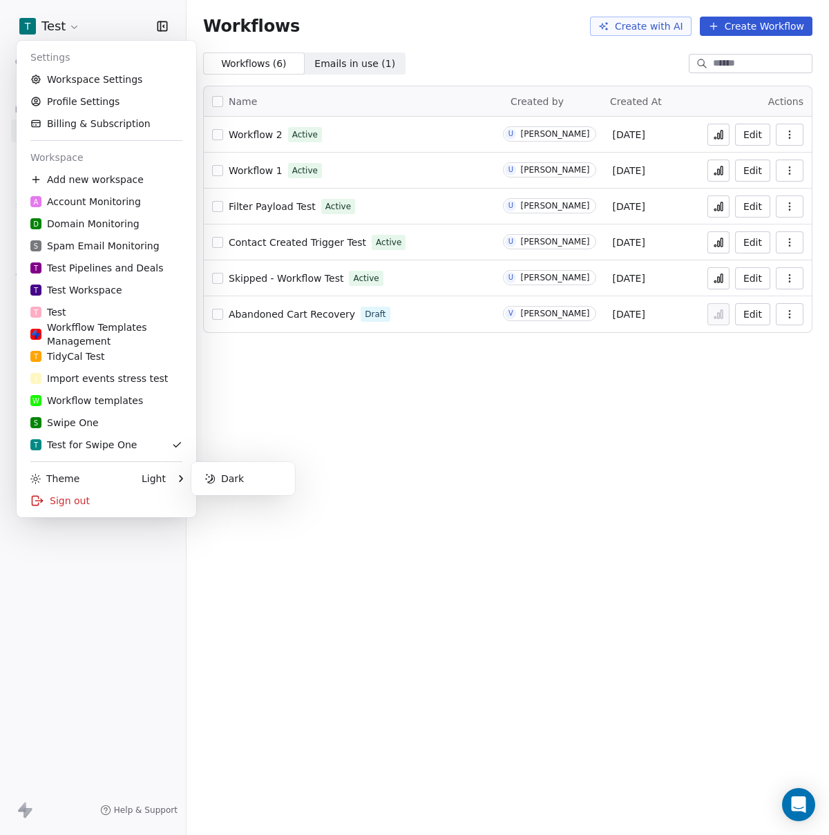
click at [359, 477] on html "T Test Contacts People Marketing Workflows Campaigns Metrics & Events Sales Pip…" at bounding box center [414, 417] width 829 height 835
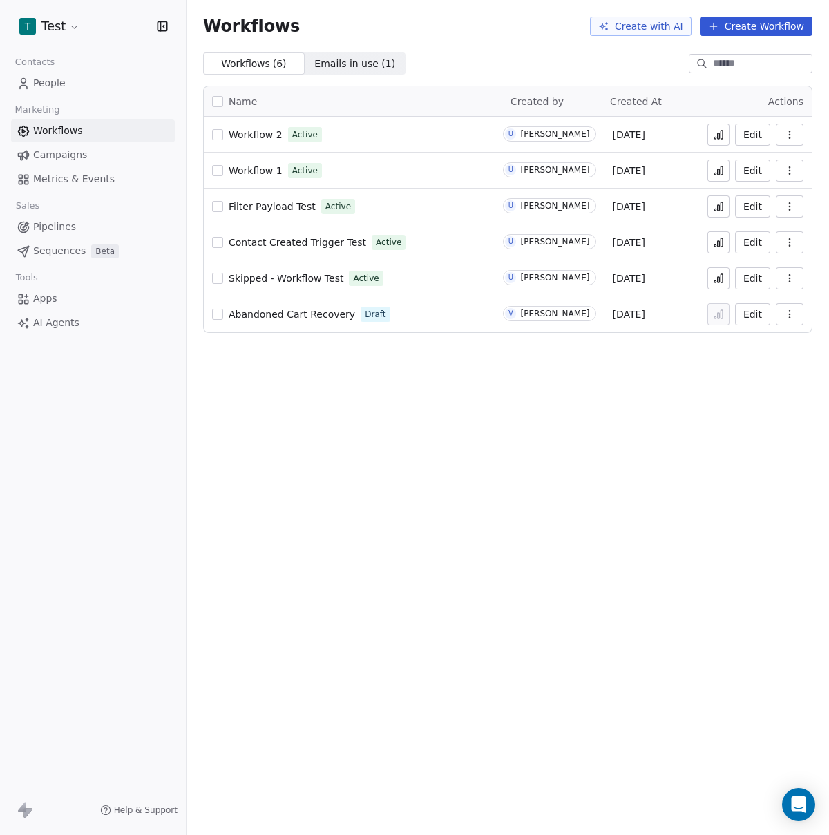
click at [720, 171] on icon at bounding box center [718, 170] width 11 height 11
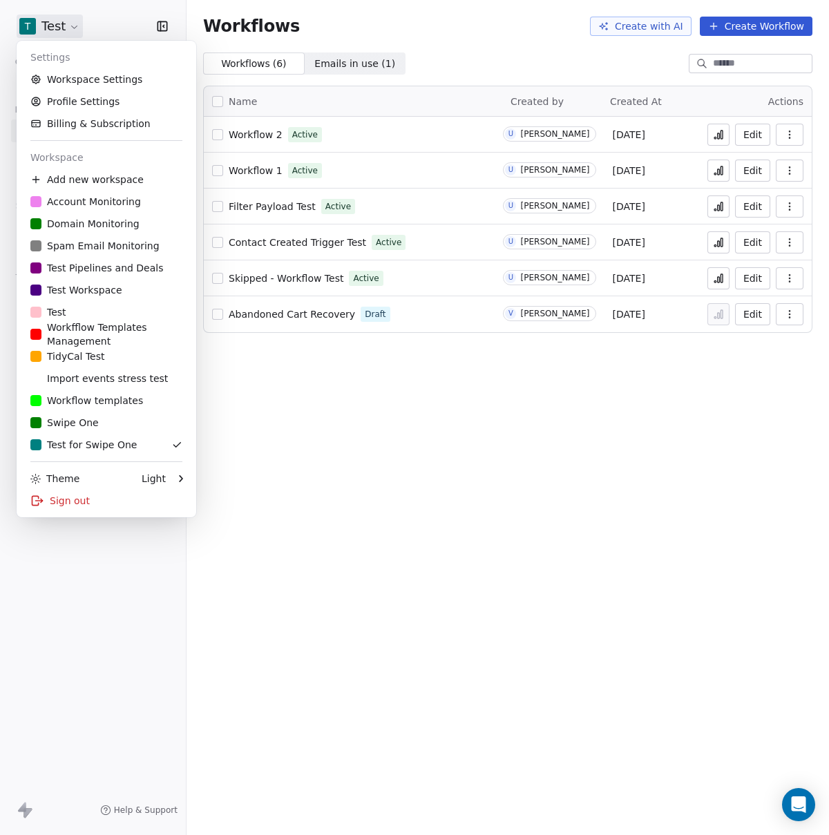
click at [66, 26] on html "T Test Contacts People Marketing Workflows Campaigns Metrics & Events Sales Pip…" at bounding box center [414, 417] width 829 height 835
click at [156, 481] on div "Light" at bounding box center [154, 479] width 24 height 14
click at [213, 480] on icon at bounding box center [210, 479] width 10 height 10
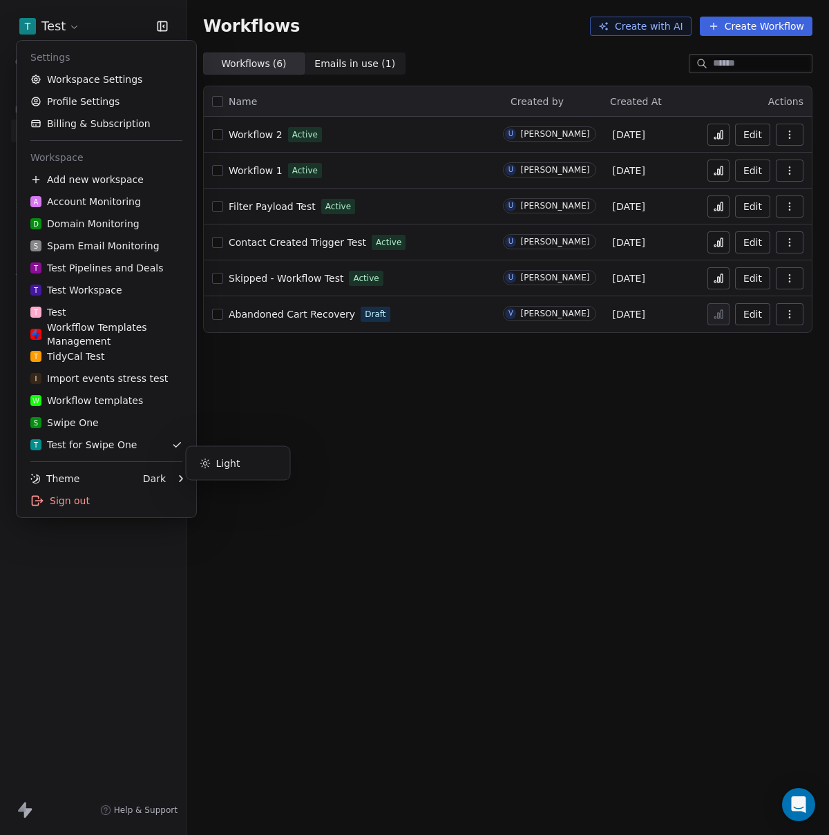
click at [385, 483] on html "T Test Contacts People Marketing Workflows Campaigns Metrics & Events Sales Pip…" at bounding box center [414, 417] width 829 height 835
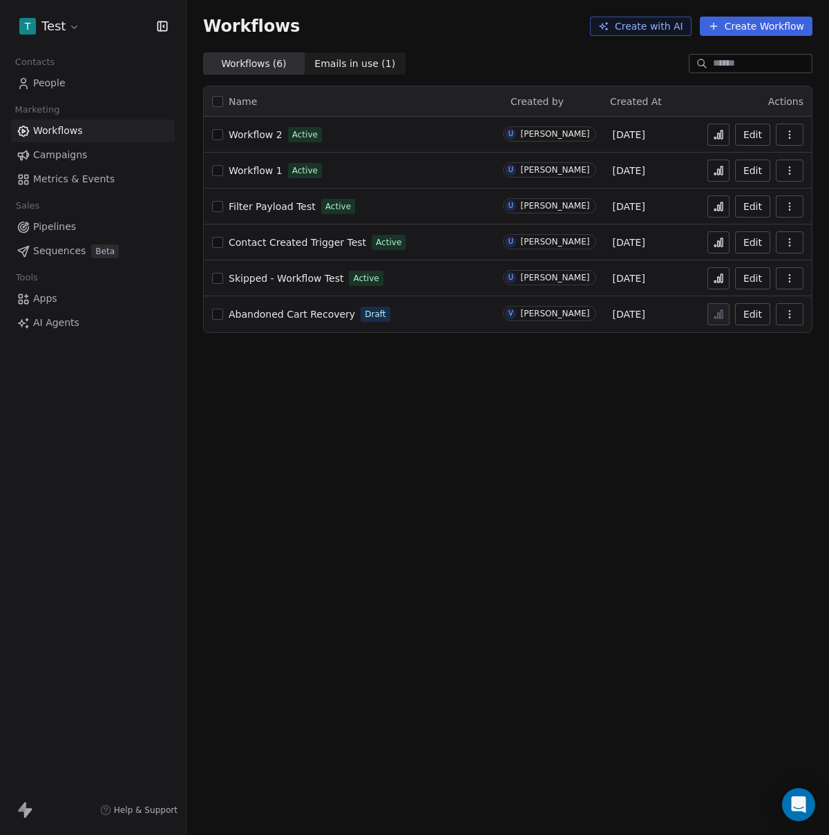
click at [711, 170] on button at bounding box center [718, 171] width 22 height 22
click at [262, 167] on span "Workflow 1" at bounding box center [256, 170] width 54 height 11
click at [504, 430] on div "Workflows Create with AI Create Workflow Workflows ( 6 ) Workflows ( 6 ) Emails…" at bounding box center [508, 417] width 642 height 835
click at [254, 170] on span "Workflow 1" at bounding box center [256, 170] width 54 height 11
click at [480, 687] on div "Workflows Create with AI Create Workflow Workflows ( 6 ) Workflows ( 6 ) Emails…" at bounding box center [508, 417] width 642 height 835
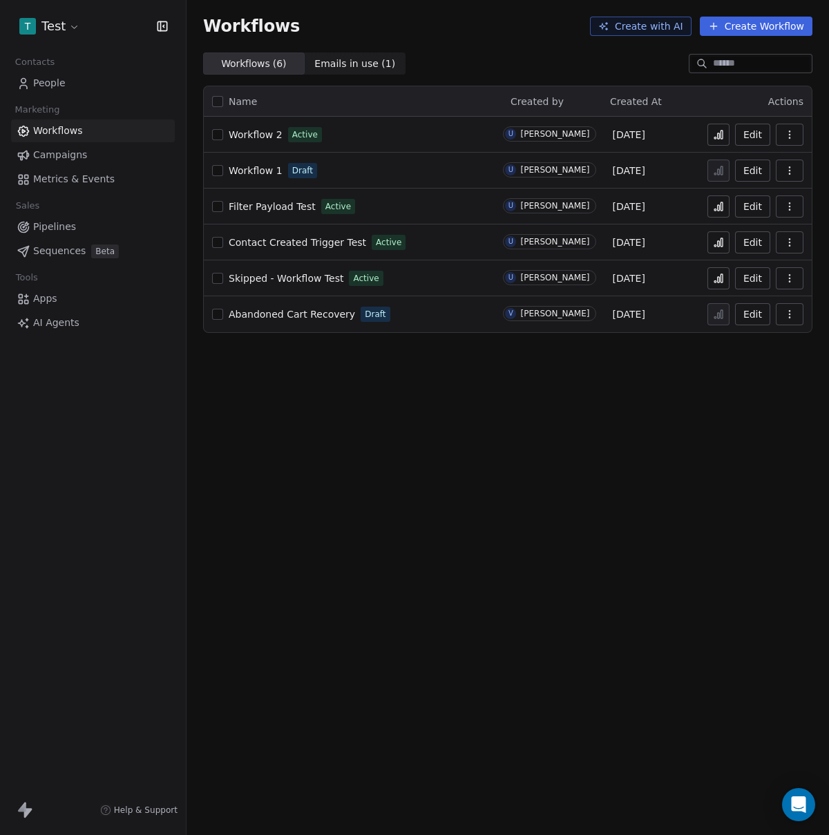
click at [519, 568] on div "Workflows Create with AI Create Workflow Workflows ( 6 ) Workflows ( 6 ) Emails…" at bounding box center [508, 417] width 642 height 835
click at [439, 367] on div "Workflows Create with AI Create Workflow Workflows ( 6 ) Workflows ( 6 ) Emails…" at bounding box center [508, 417] width 642 height 835
click at [253, 173] on span "Workflow 1" at bounding box center [256, 170] width 54 height 11
